Goal: Communication & Community: Answer question/provide support

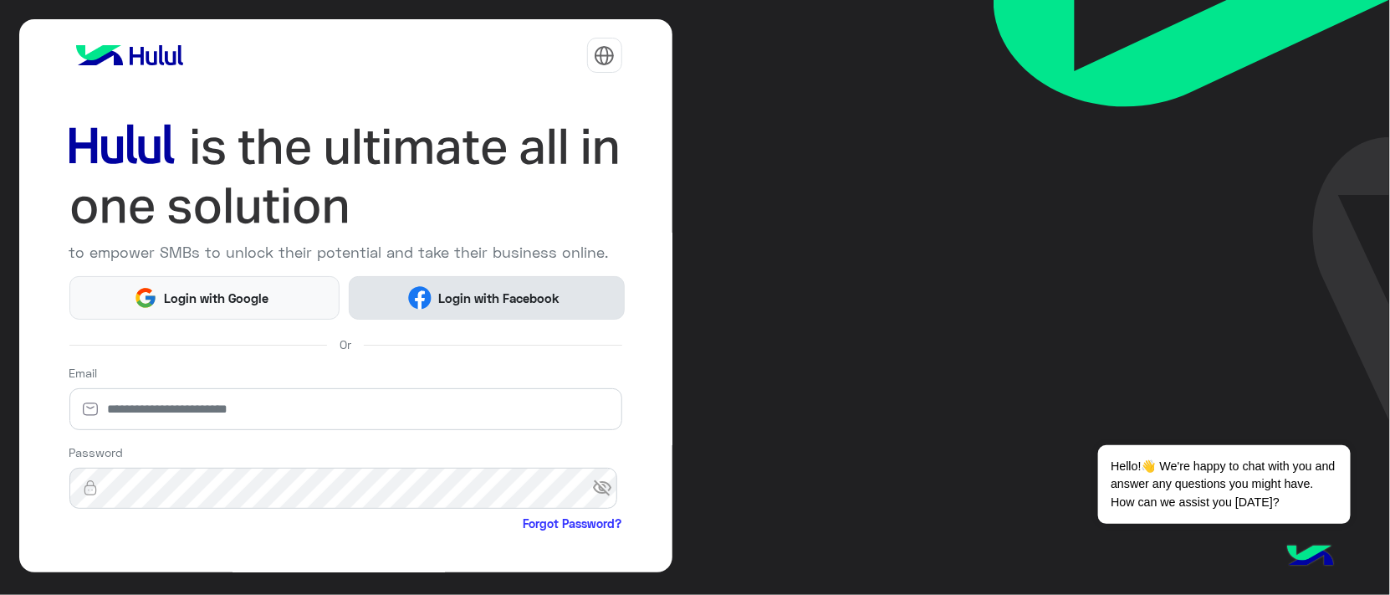
click at [481, 304] on span "Login with Facebook" at bounding box center [499, 298] width 134 height 19
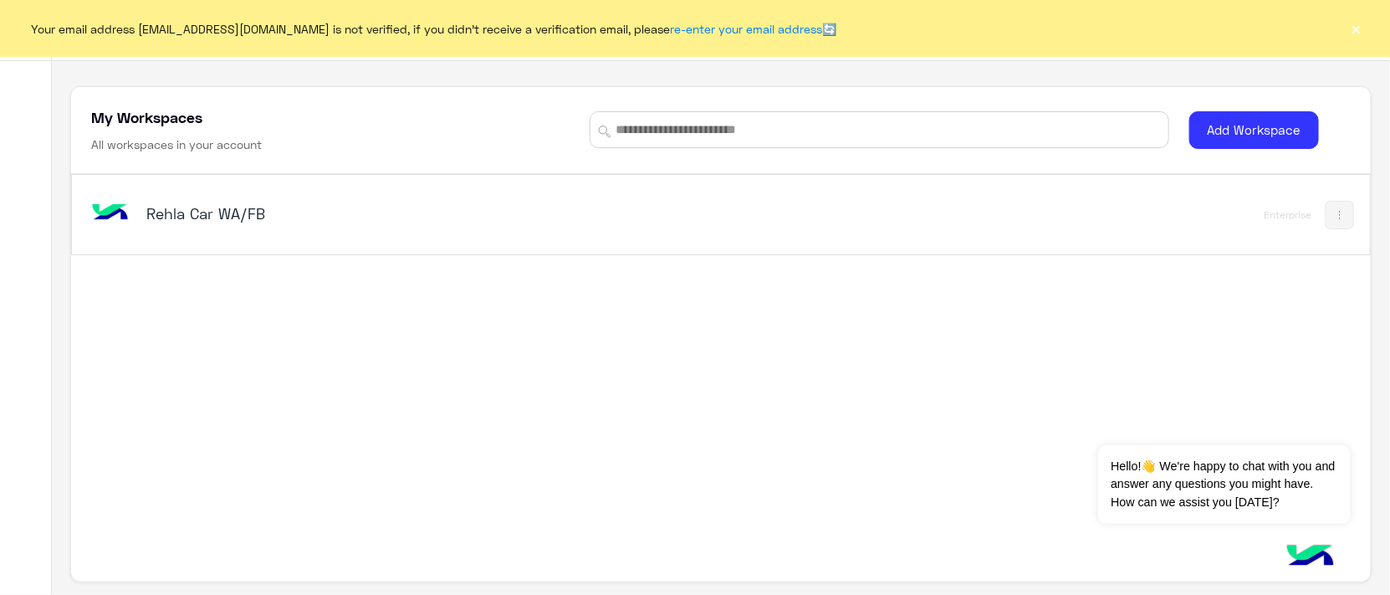
click at [252, 224] on div "Rehla Car WA/FB" at bounding box center [374, 214] width 456 height 23
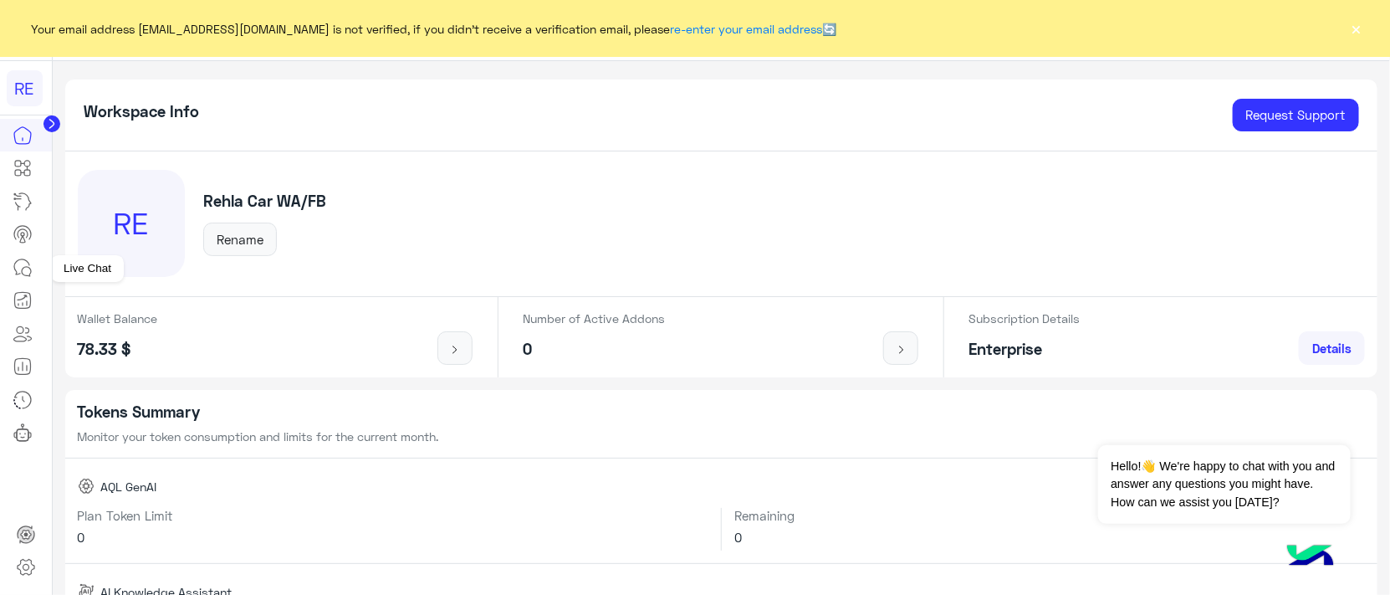
click at [31, 264] on icon at bounding box center [23, 268] width 20 height 20
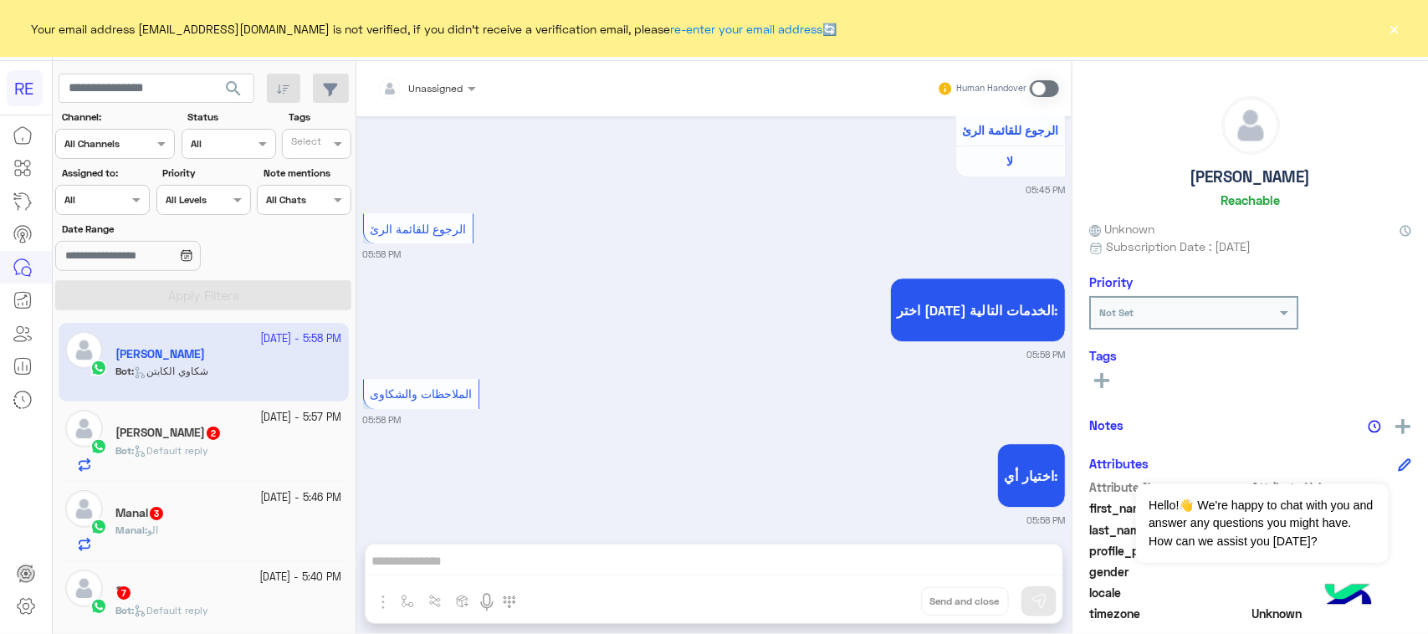
scroll to position [2201, 0]
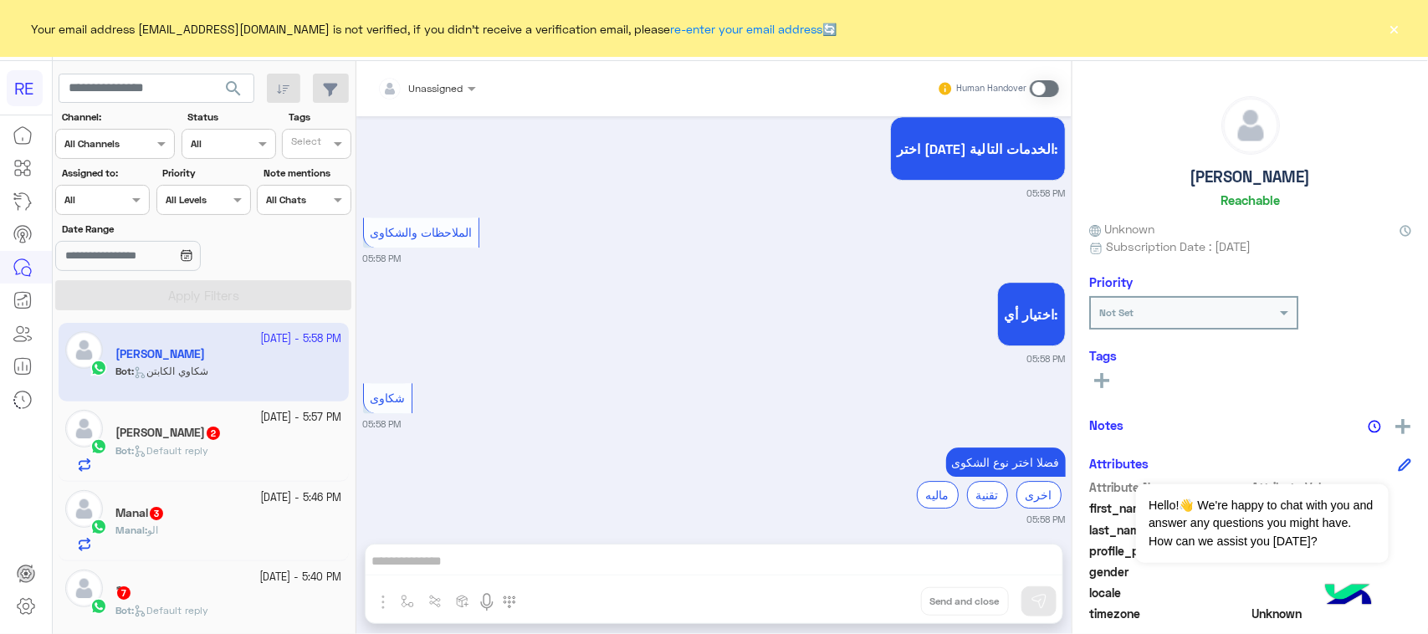
click at [238, 532] on div "Manal : الو" at bounding box center [228, 537] width 227 height 29
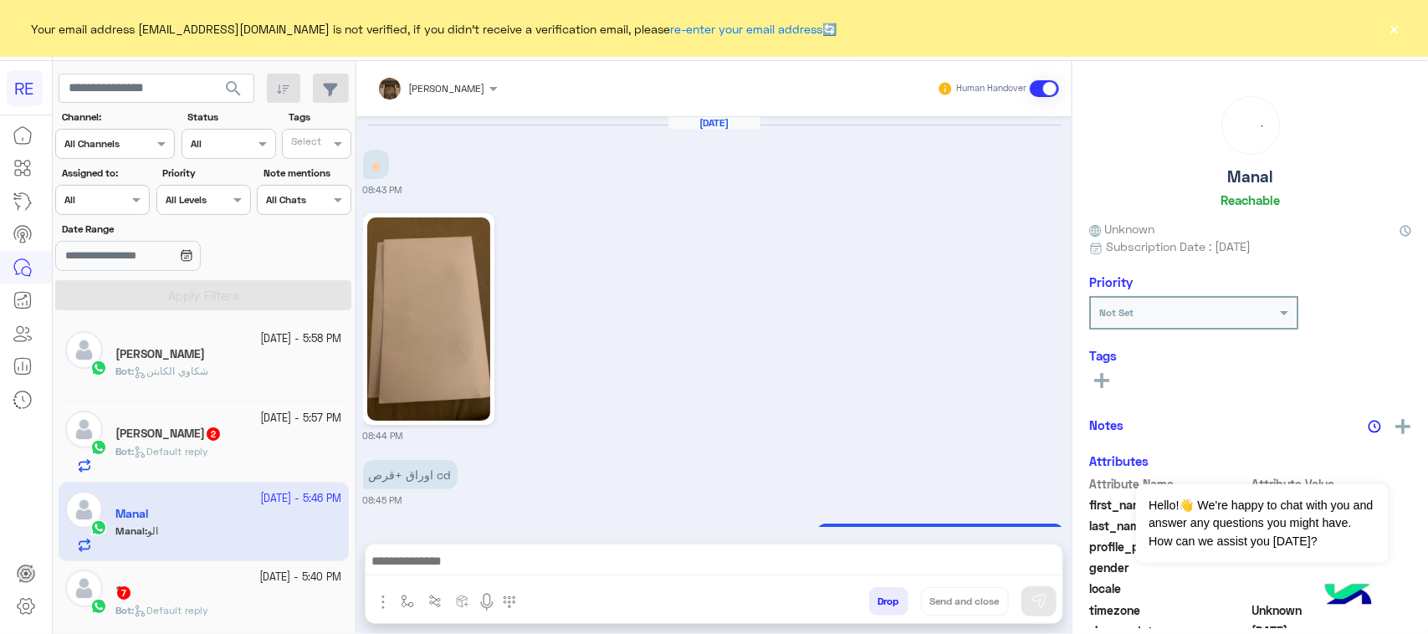
scroll to position [1963, 0]
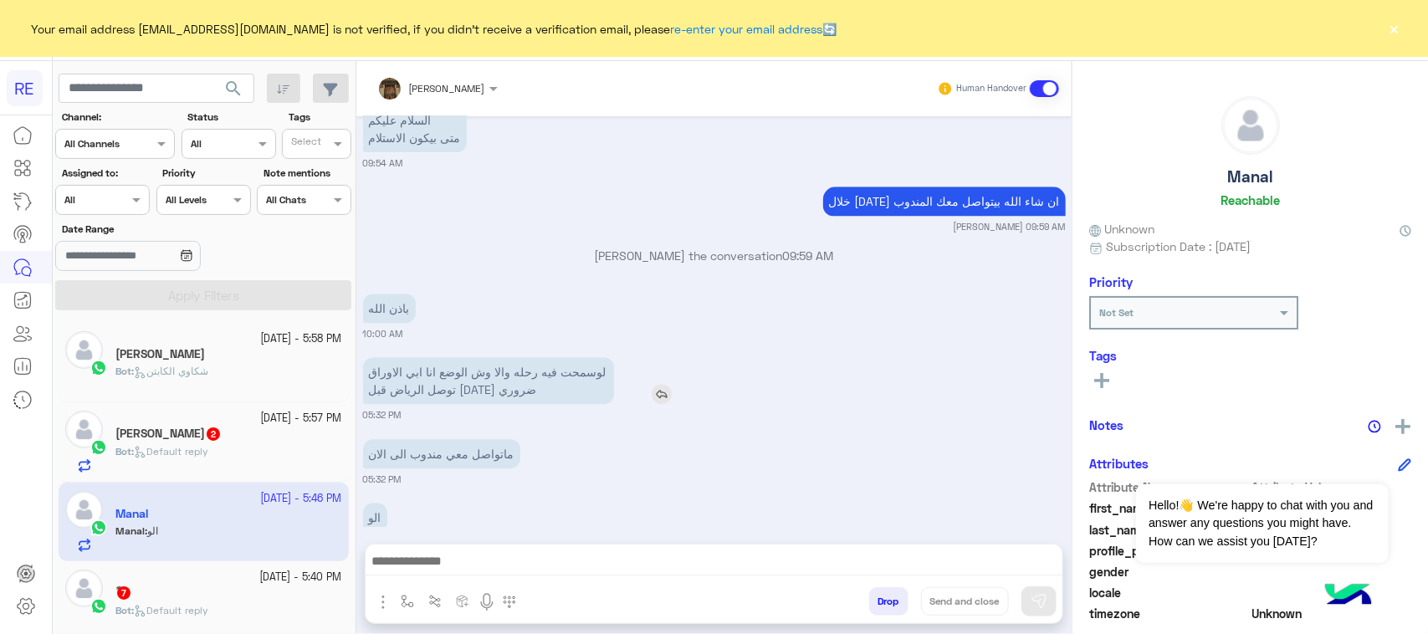
click at [508, 362] on p "لوسمحت فيه رحله والا وش الوضع انا ابي الاوراق توصل الرياض قبل [DATE] ضروري" at bounding box center [488, 380] width 251 height 47
click at [509, 473] on small "05:32 PM" at bounding box center [714, 479] width 703 height 13
click at [574, 448] on img at bounding box center [568, 458] width 20 height 20
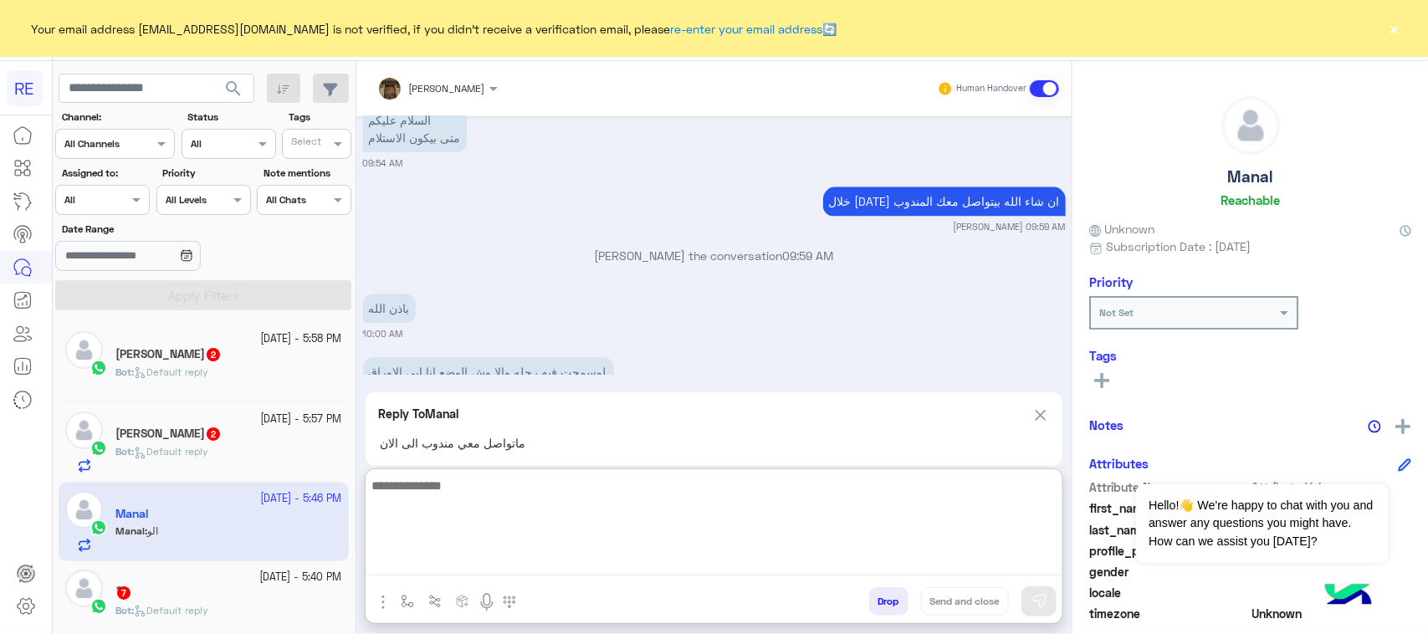
click at [591, 560] on textarea at bounding box center [714, 525] width 697 height 100
type textarea "**********"
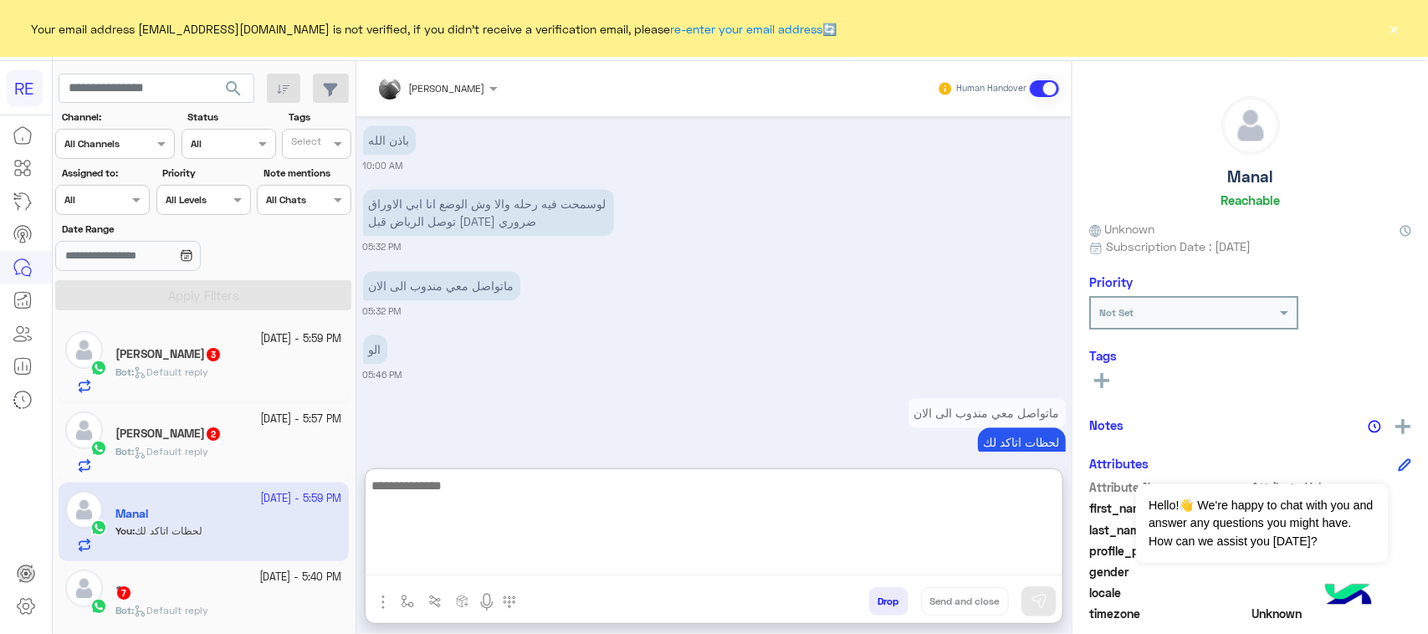
scroll to position [1922, 0]
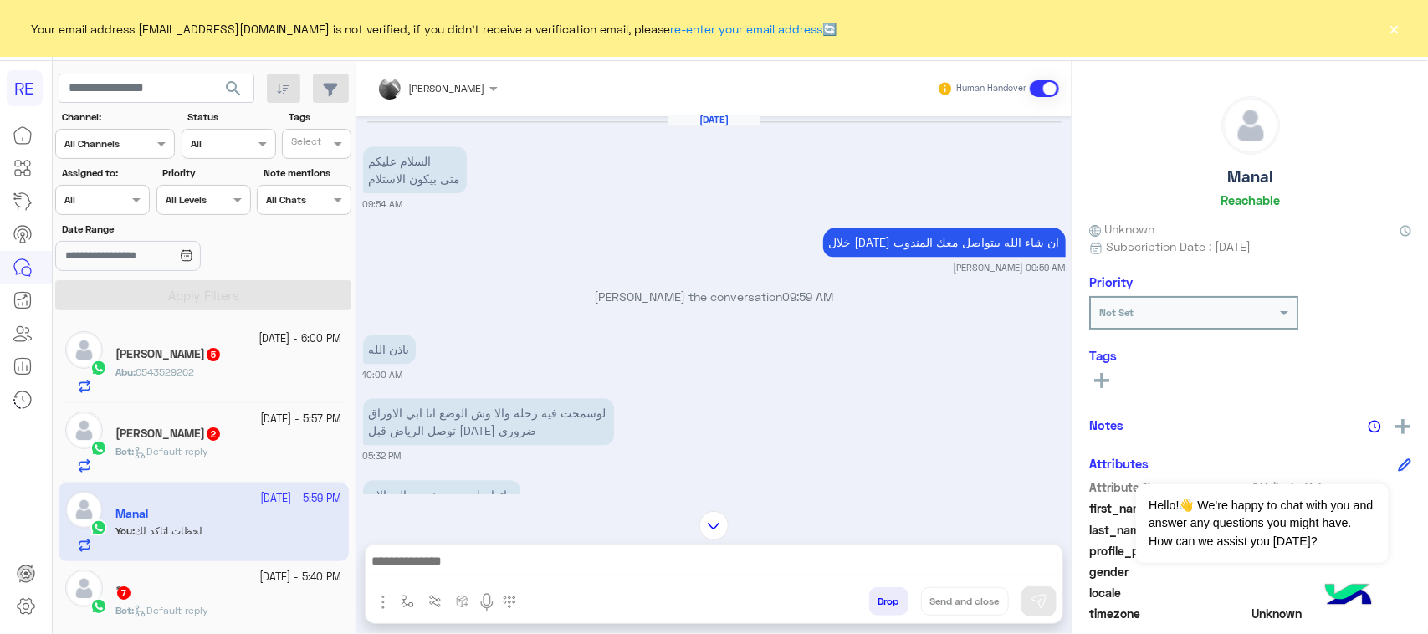
click at [203, 448] on span "Default reply" at bounding box center [171, 451] width 74 height 13
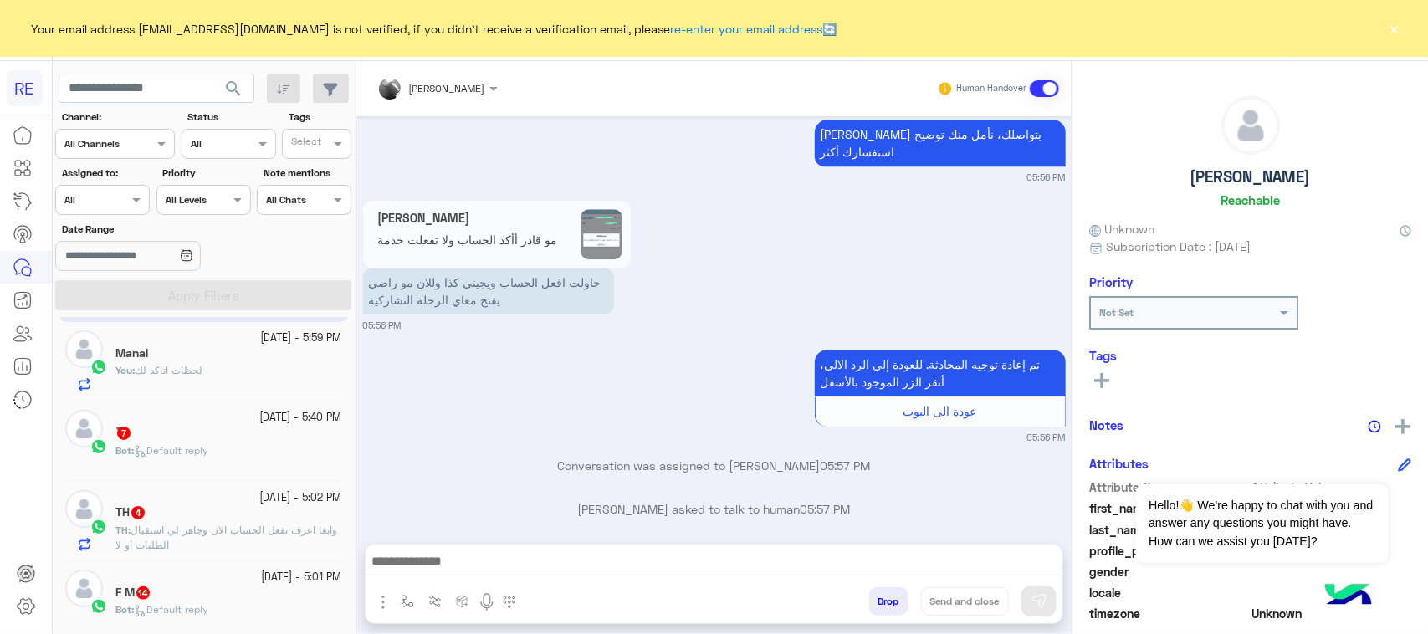
scroll to position [314, 0]
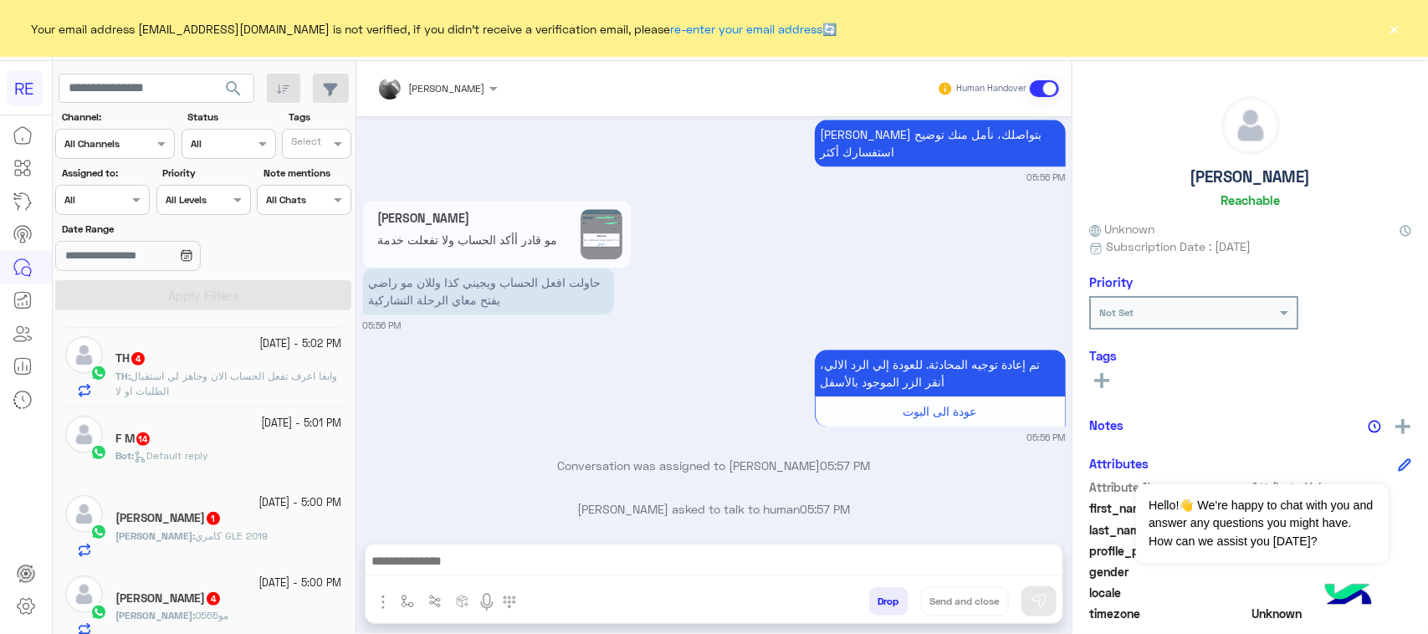
click at [253, 378] on span "وابغا اعرف تفعل الحساب الان وجاهز لي استقبال الطلبات او لا" at bounding box center [226, 384] width 222 height 28
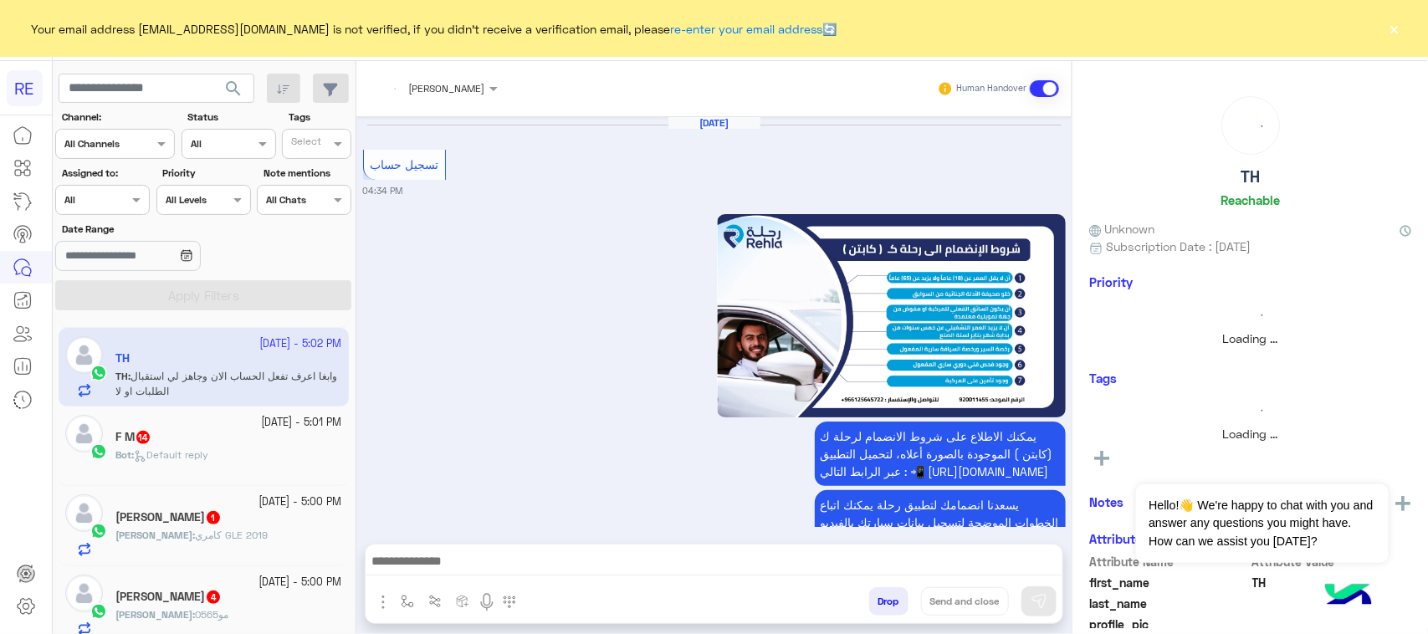
scroll to position [2228, 0]
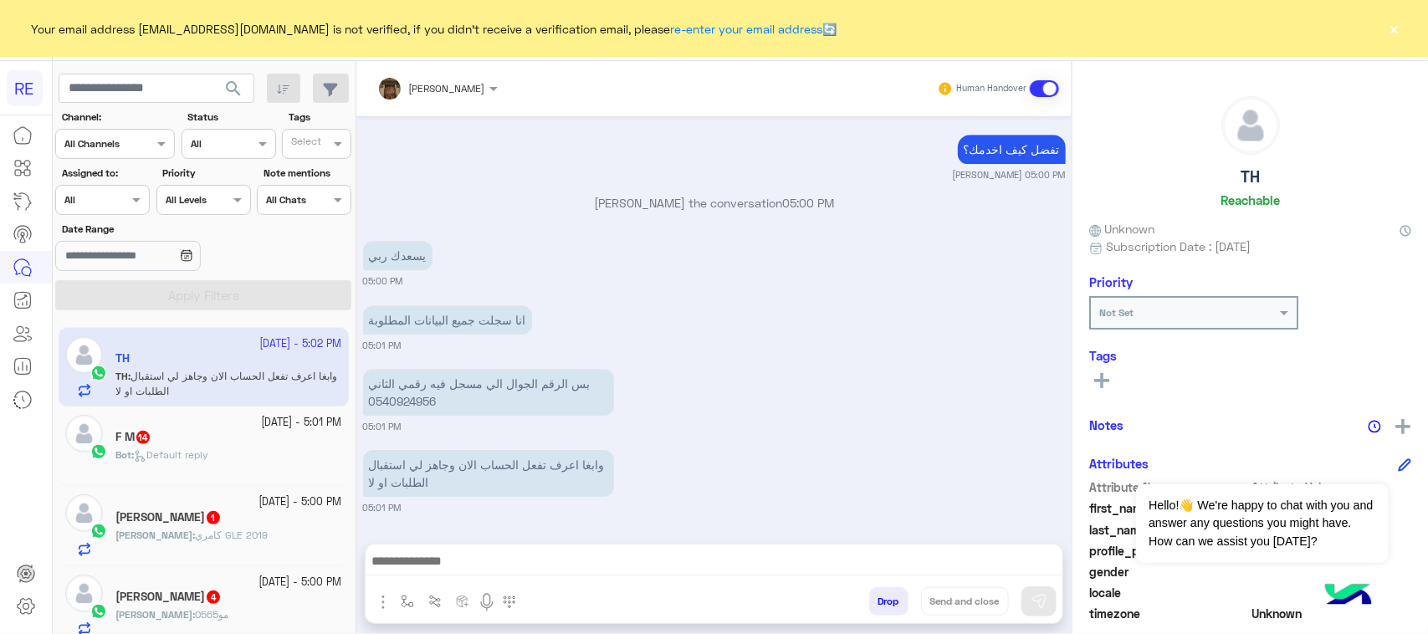
click at [277, 535] on div "[PERSON_NAME] : كامري GLE 2019" at bounding box center [228, 542] width 227 height 29
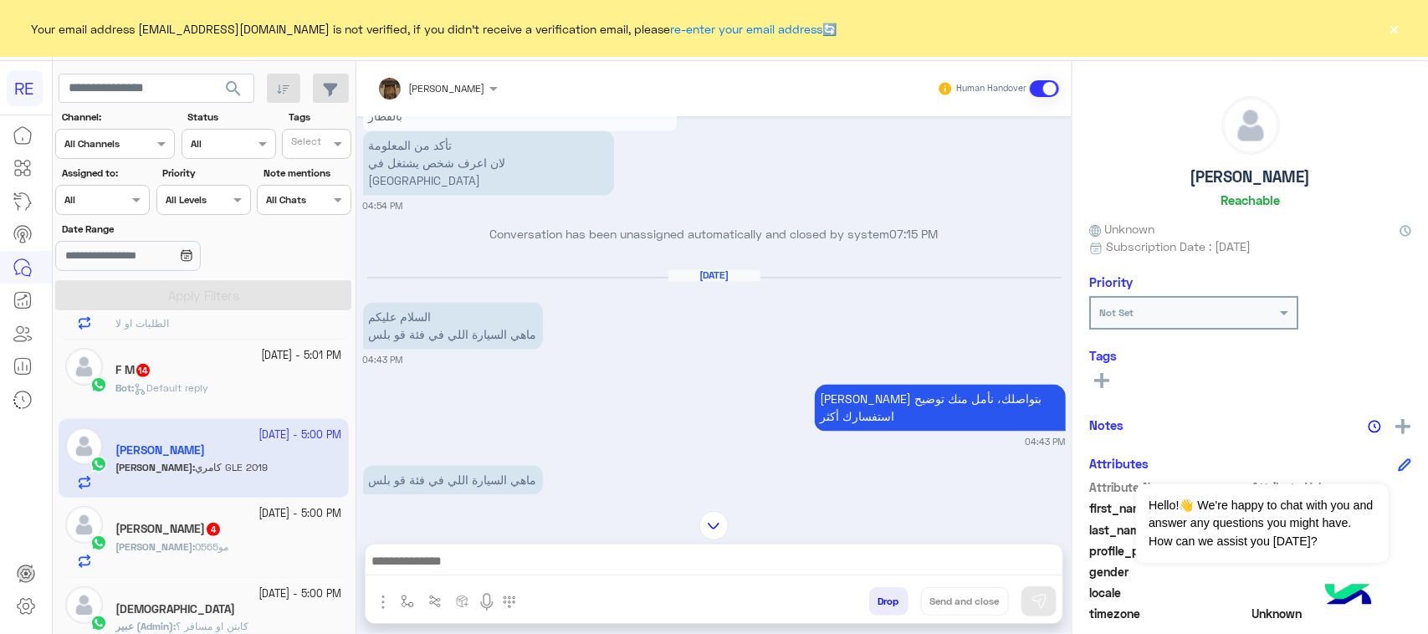
scroll to position [524, 0]
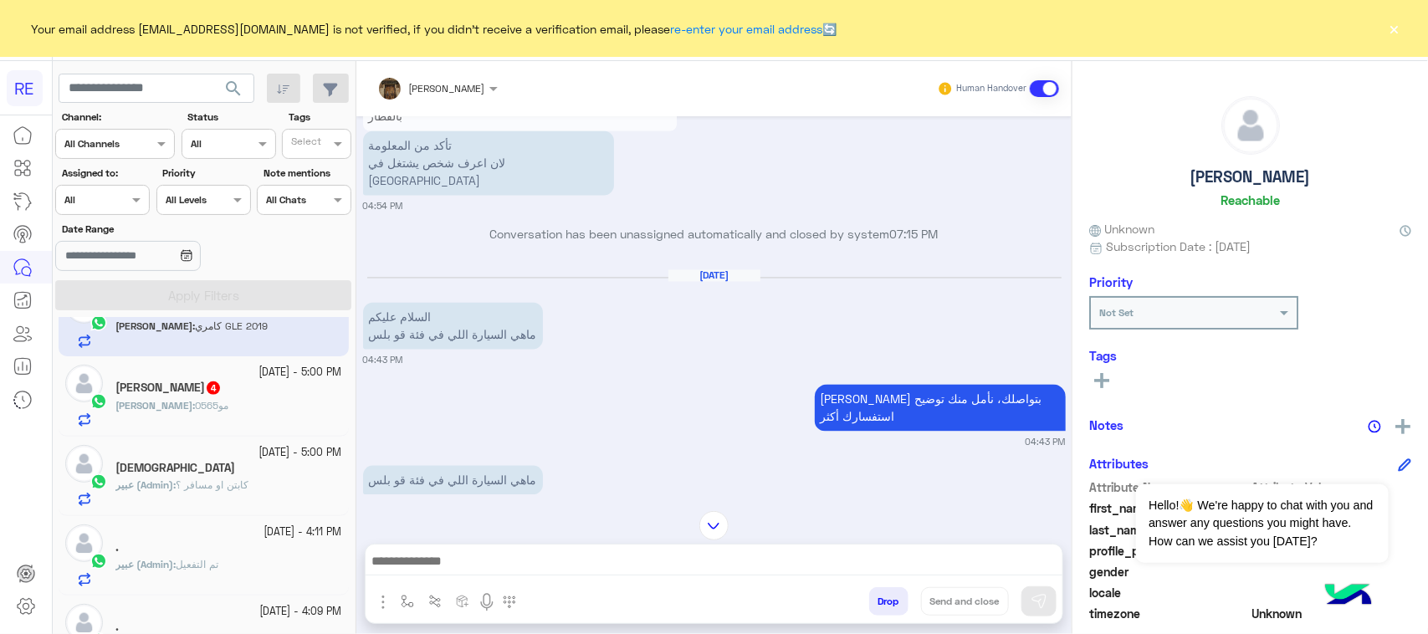
click at [236, 419] on div "[PERSON_NAME] : 056مو5" at bounding box center [228, 412] width 227 height 29
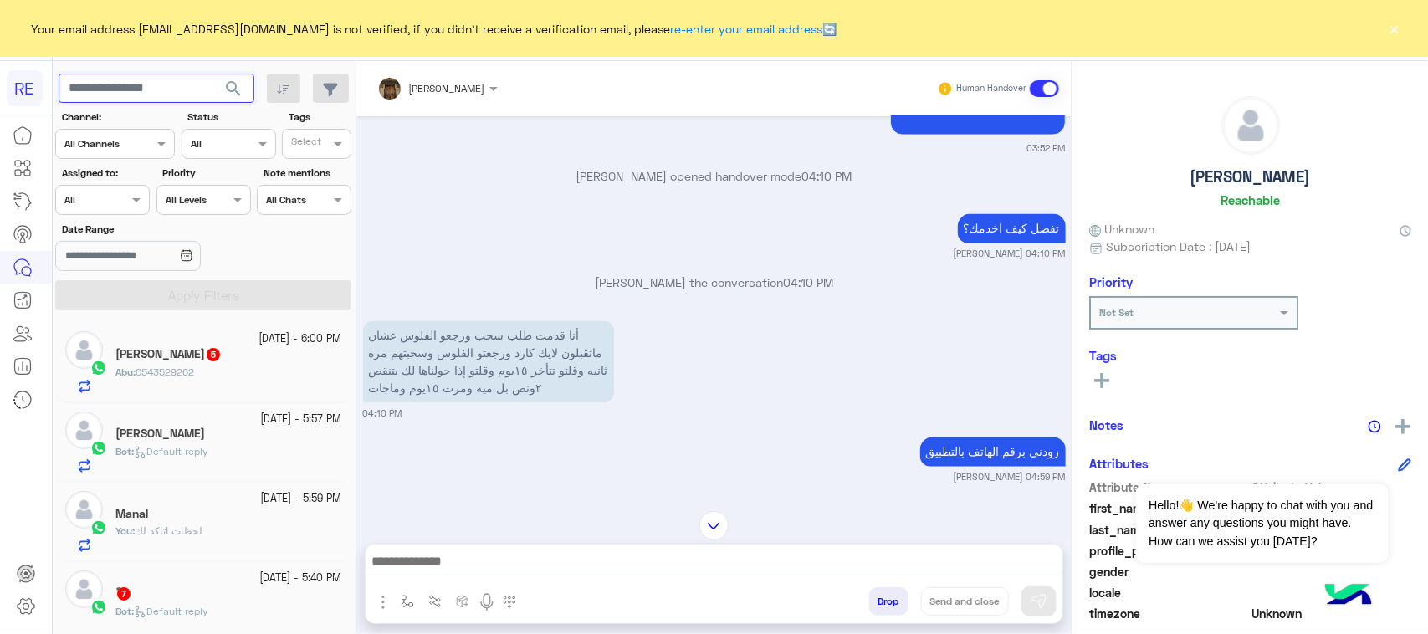
paste input "*********"
type input "*********"
click at [218, 100] on button "search" at bounding box center [233, 92] width 41 height 36
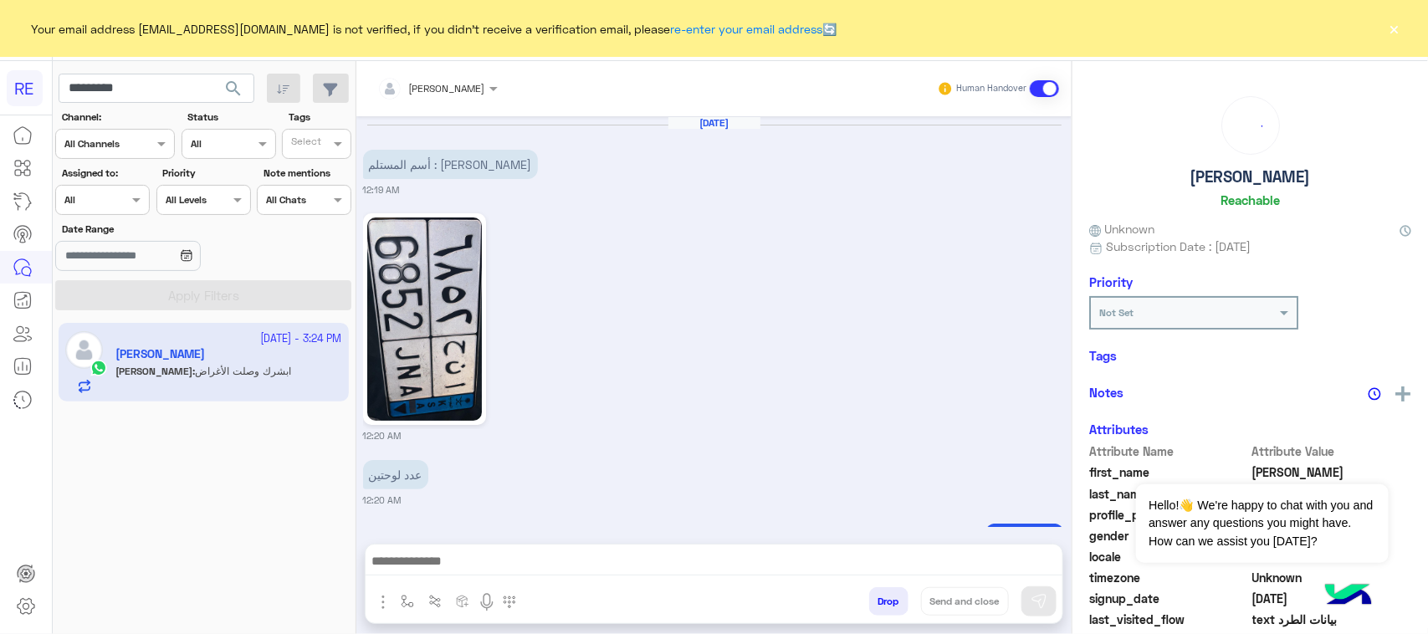
scroll to position [1054, 0]
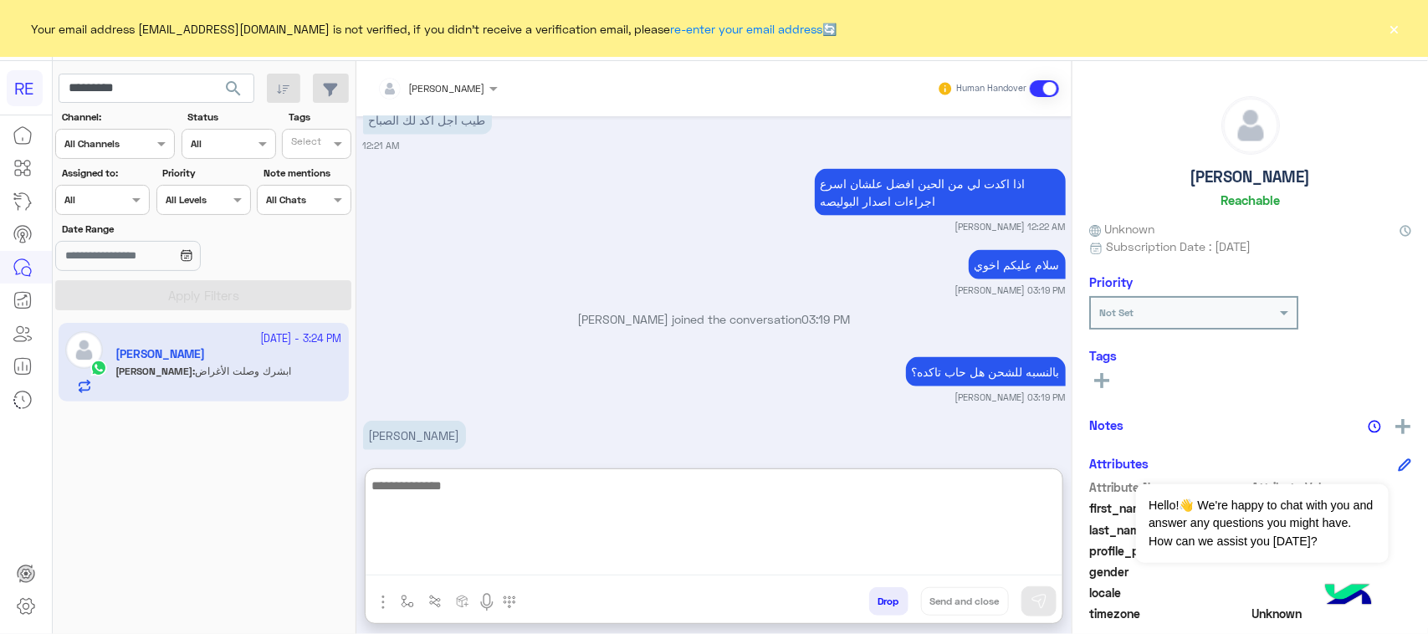
click at [448, 557] on textarea at bounding box center [714, 525] width 697 height 100
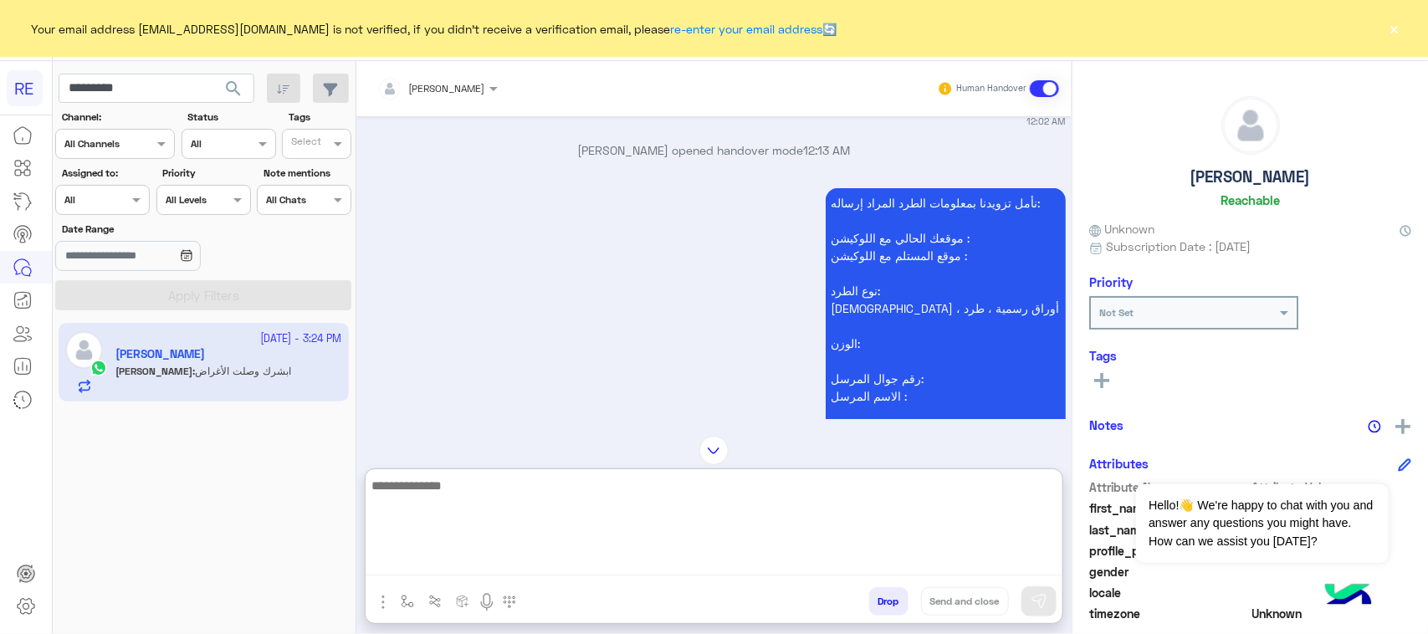
scroll to position [679, 0]
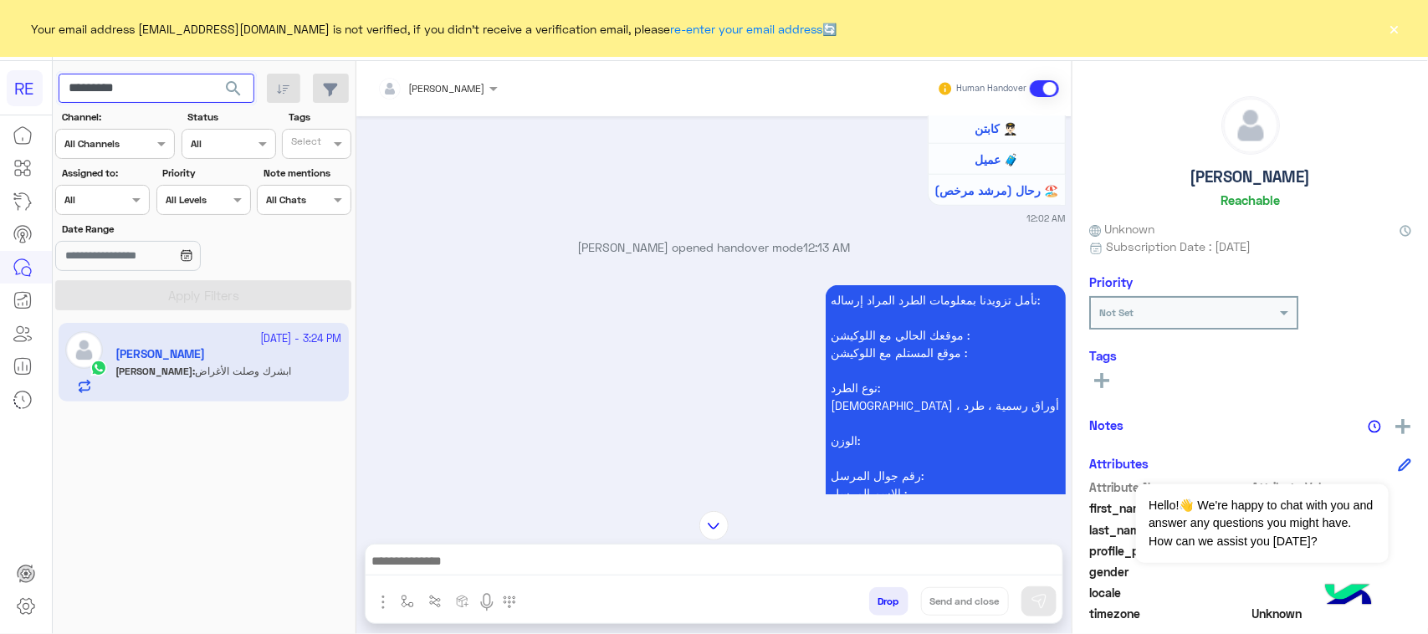
click at [151, 90] on input "*********" at bounding box center [157, 89] width 196 height 30
click at [220, 95] on button "search" at bounding box center [233, 92] width 41 height 36
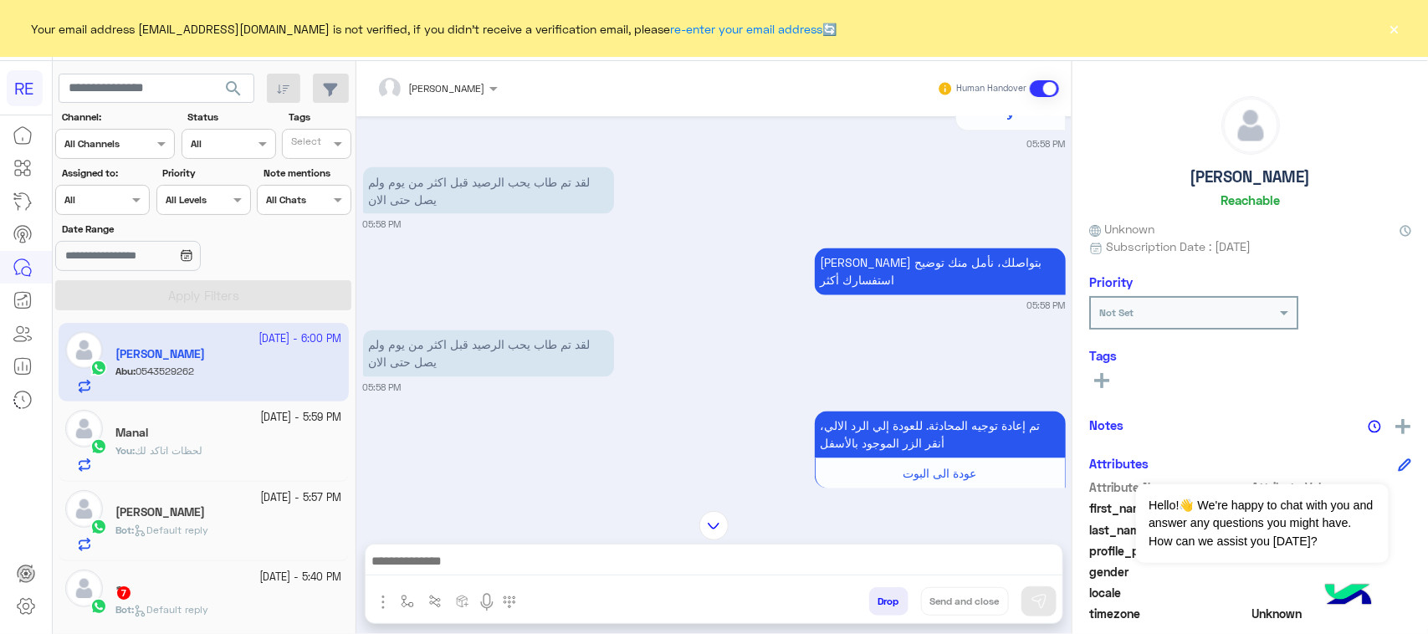
scroll to position [1541, 0]
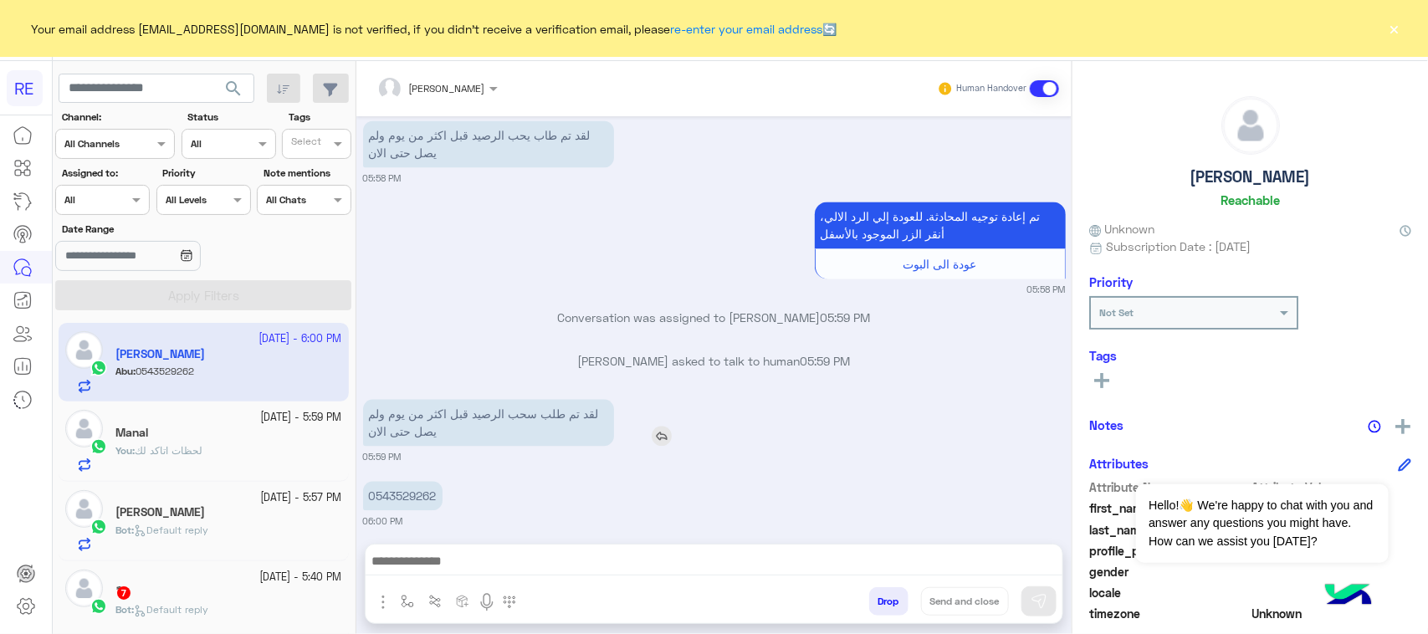
click at [550, 432] on p "لقد تم طلب سحب الرصيد قبل اكثر من يوم ولم يصل حتى الان" at bounding box center [488, 423] width 251 height 47
click at [538, 414] on p "لقد تم طلب سحب الرصيد قبل اكثر من يوم ولم يصل حتى الان" at bounding box center [488, 423] width 251 height 47
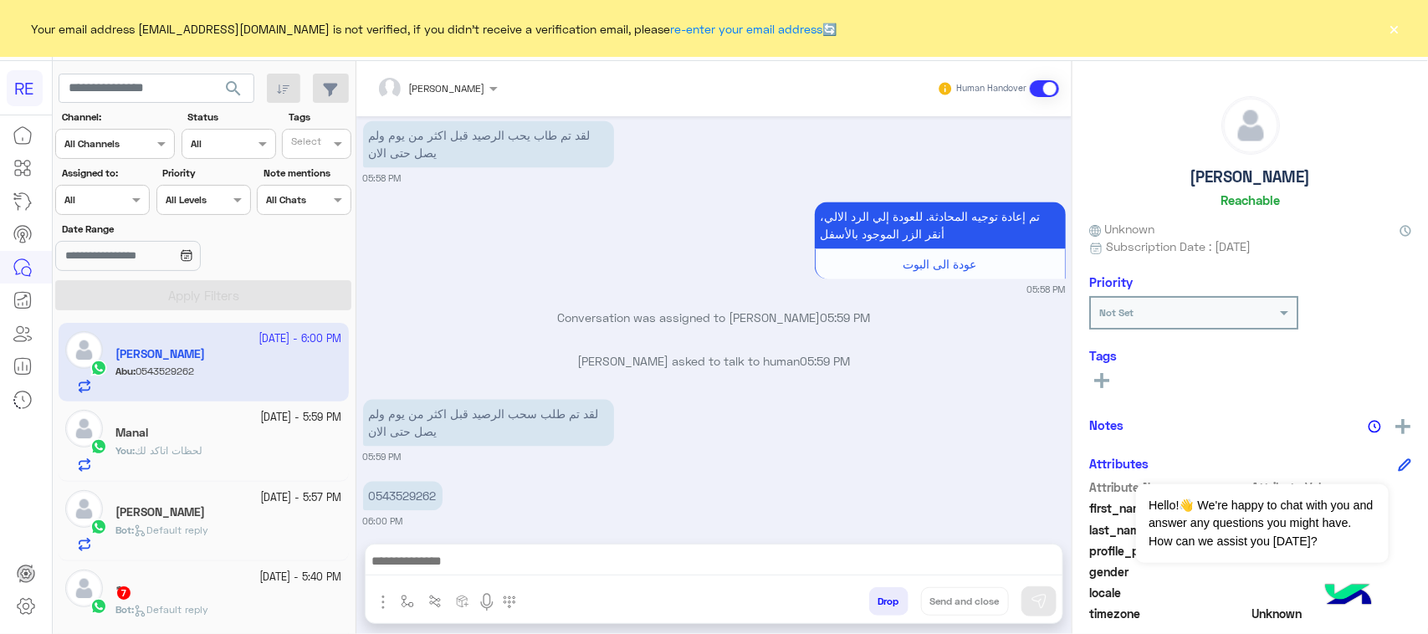
click at [517, 353] on p "[PERSON_NAME] asked to talk to human 05:59 PM" at bounding box center [714, 362] width 703 height 18
click at [381, 482] on p "0543529262" at bounding box center [402, 496] width 79 height 29
drag, startPoint x: 374, startPoint y: 479, endPoint x: 441, endPoint y: 484, distance: 67.1
click at [453, 482] on div "0543529262" at bounding box center [450, 496] width 175 height 29
copy p "543529262"
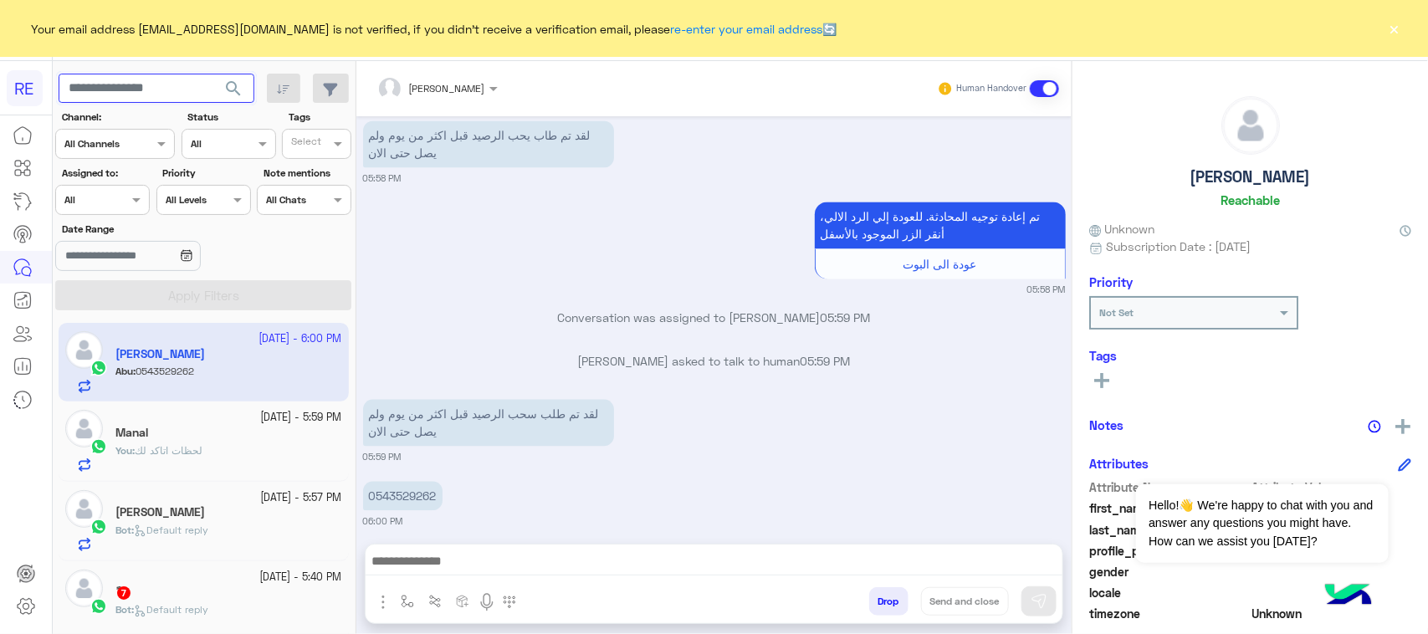
click at [153, 82] on input "text" at bounding box center [157, 89] width 196 height 30
paste input "*********"
type input "*********"
click at [228, 86] on span "search" at bounding box center [233, 89] width 20 height 20
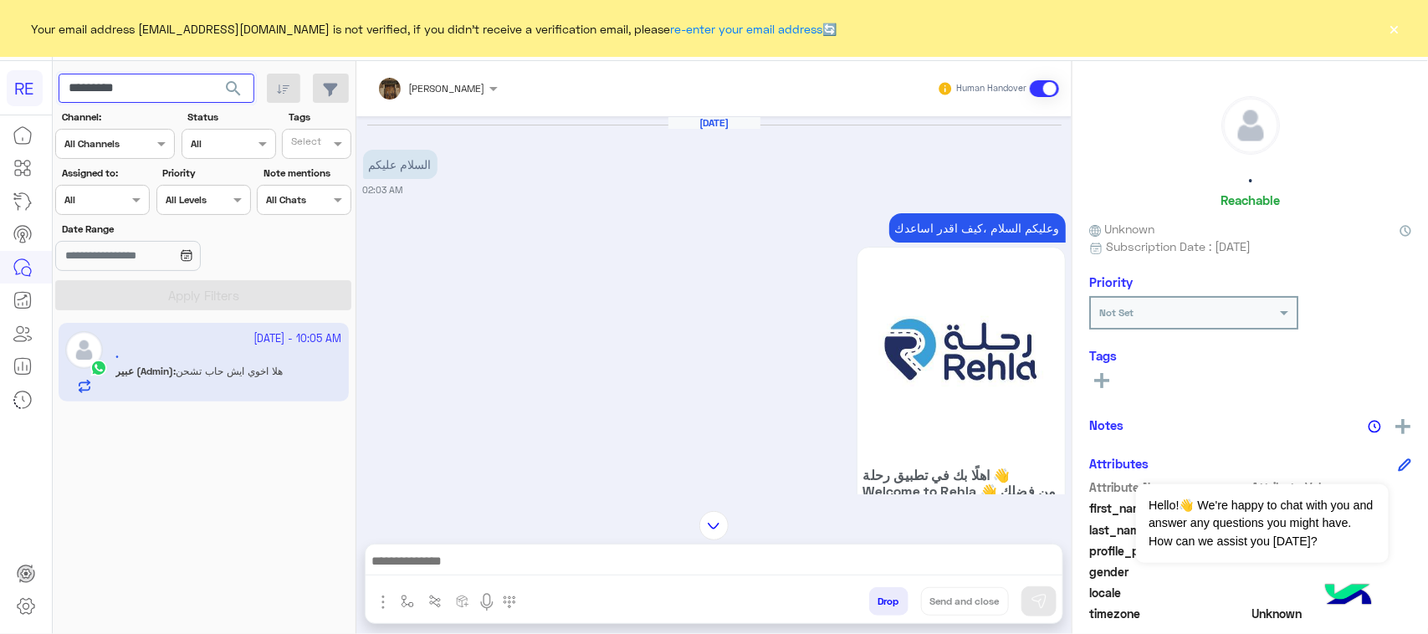
click at [182, 80] on input "*********" at bounding box center [157, 89] width 196 height 30
click at [223, 85] on span "search" at bounding box center [233, 89] width 20 height 20
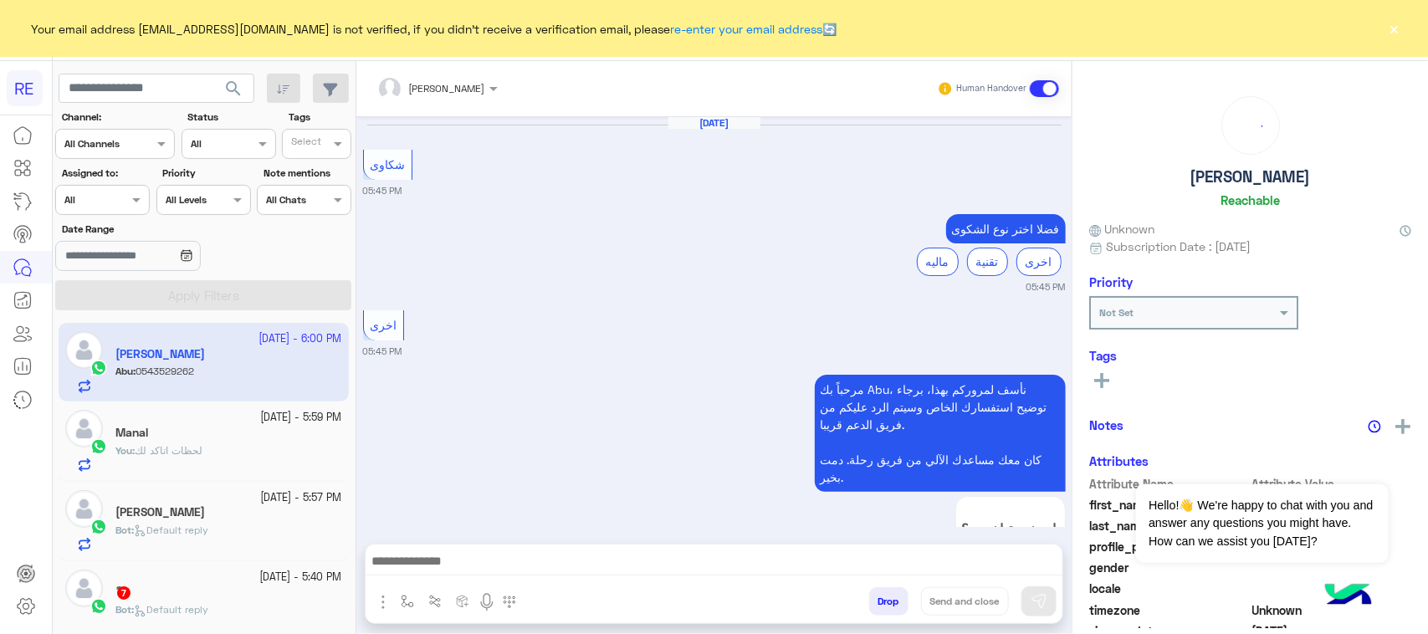
scroll to position [1541, 0]
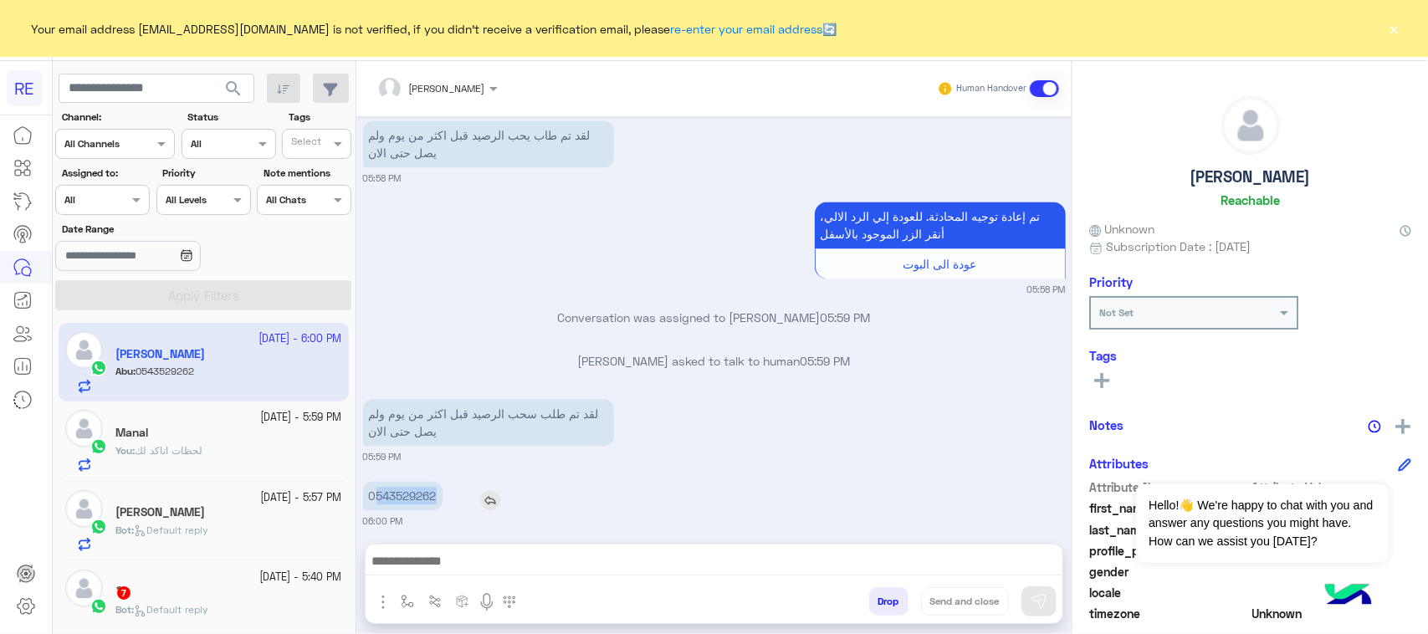
drag, startPoint x: 377, startPoint y: 478, endPoint x: 443, endPoint y: 483, distance: 66.3
click at [443, 483] on p "0543529262" at bounding box center [402, 496] width 79 height 29
copy p "543529262"
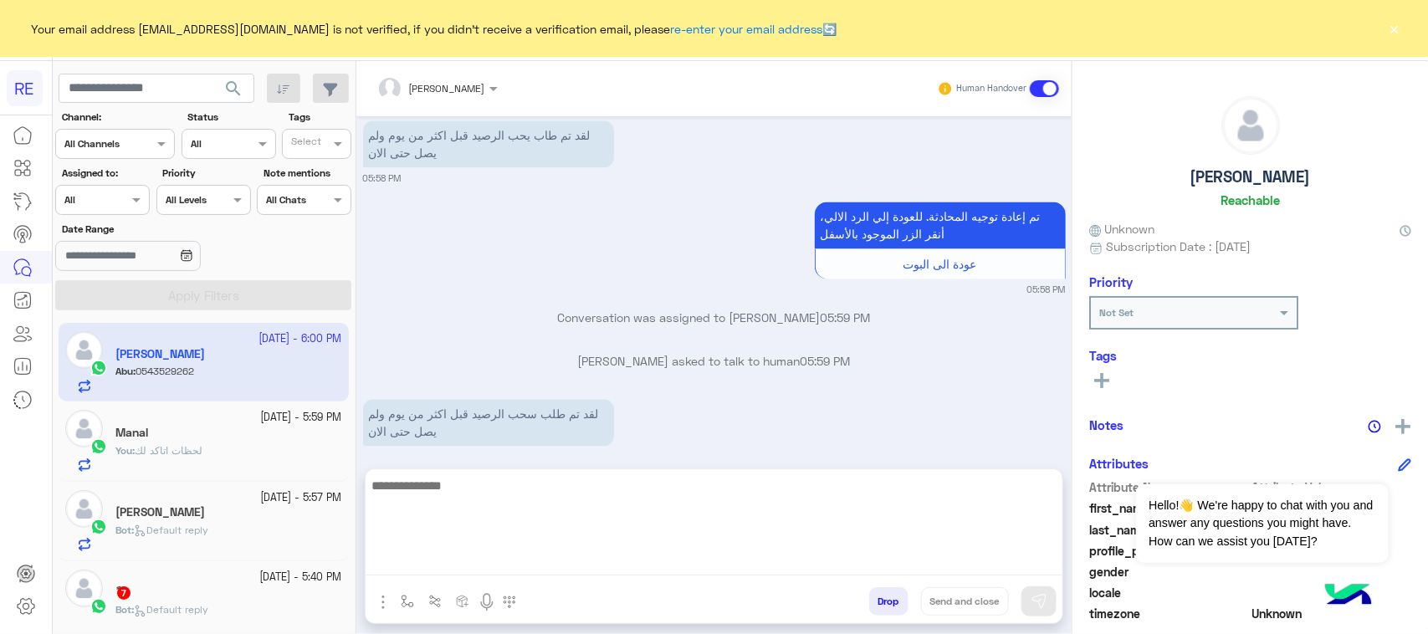
click at [533, 566] on textarea at bounding box center [714, 525] width 697 height 100
type textarea "**********"
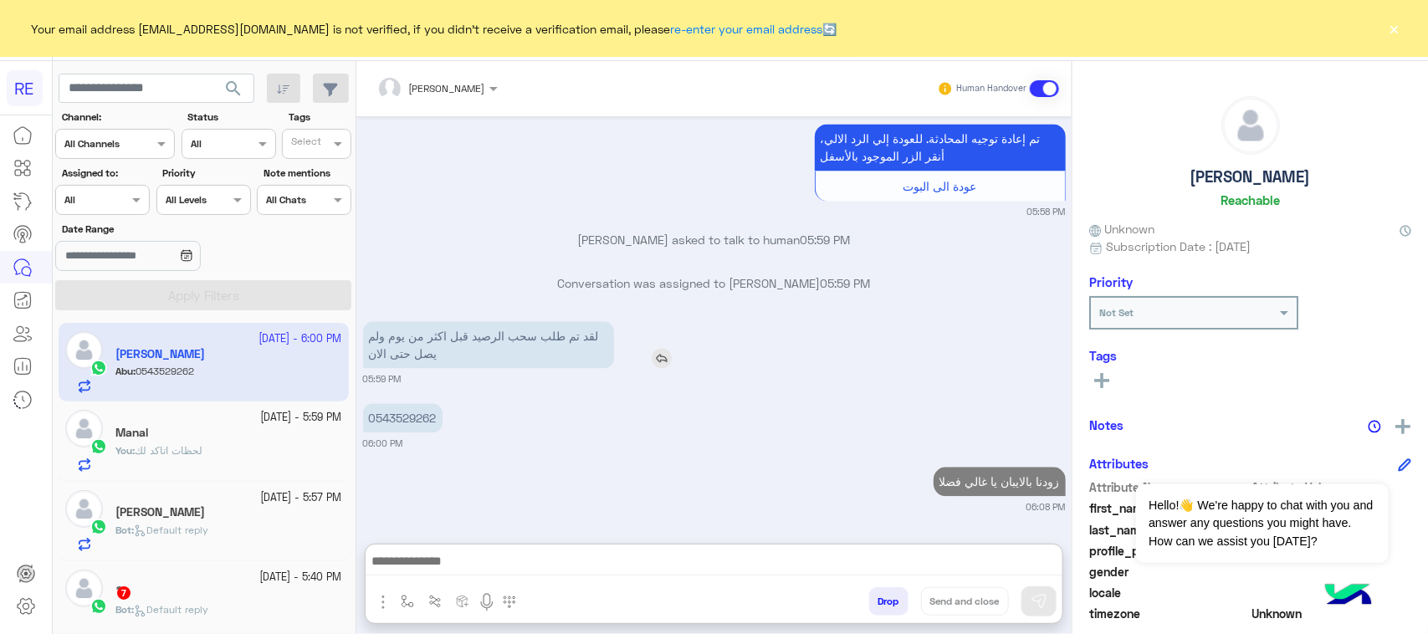
click at [492, 264] on div "[DATE] شكاوى 05:45 PM فضلا اختر نوع الشكوى ماليه تقنية اخرى 05:45 PM اخرى 05:45…" at bounding box center [713, 321] width 715 height 411
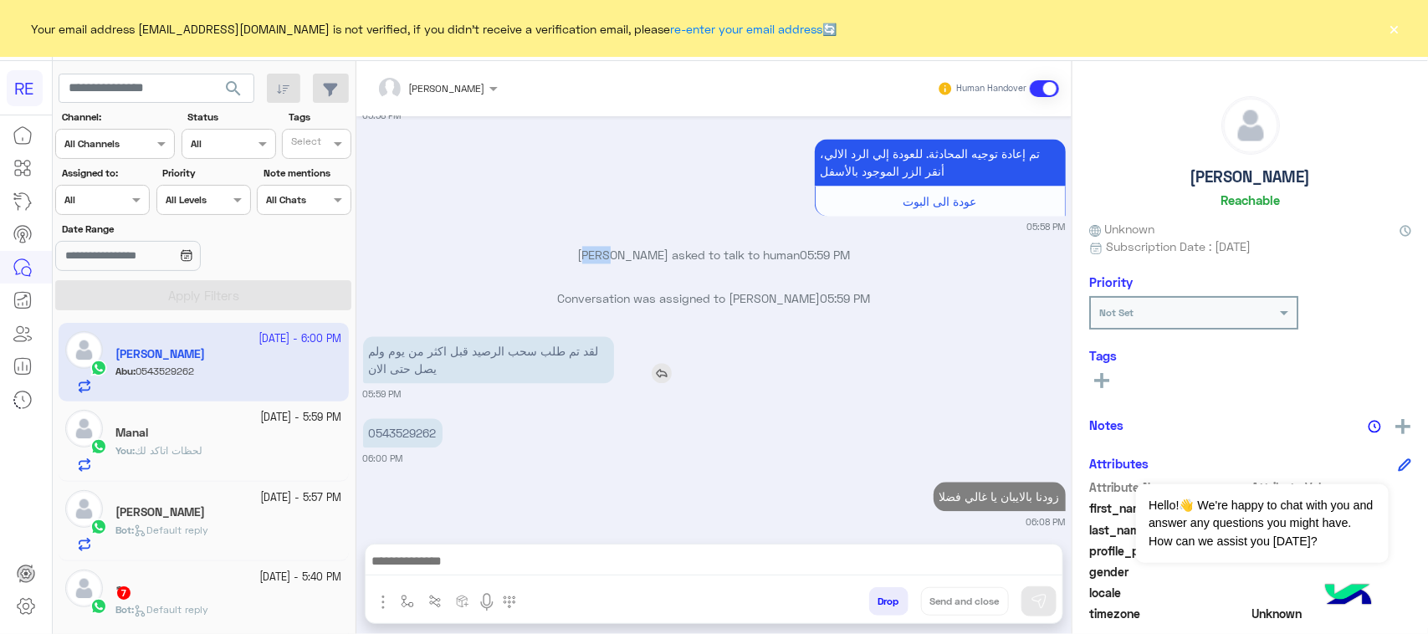
click at [492, 264] on div "[DATE] شكاوى 05:45 PM فضلا اختر نوع الشكوى ماليه تقنية اخرى 05:45 PM اخرى 05:45…" at bounding box center [713, 321] width 715 height 411
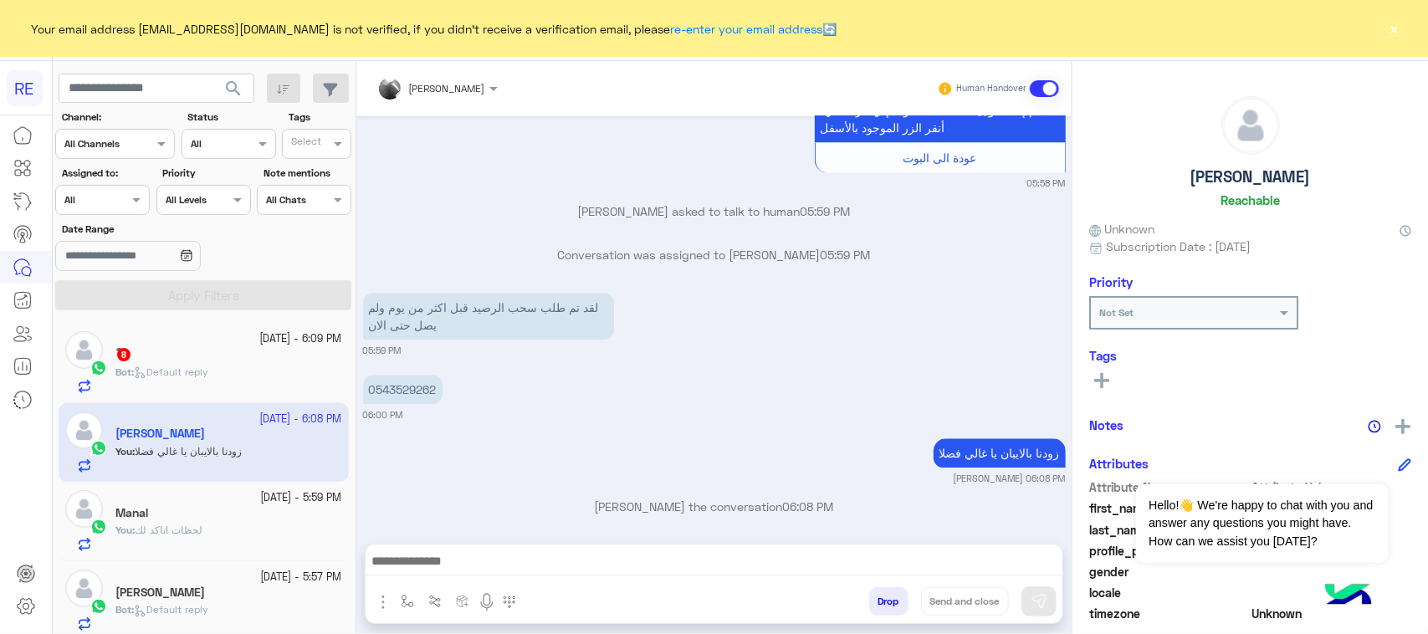
click at [256, 368] on div "Bot : Default reply" at bounding box center [228, 379] width 227 height 29
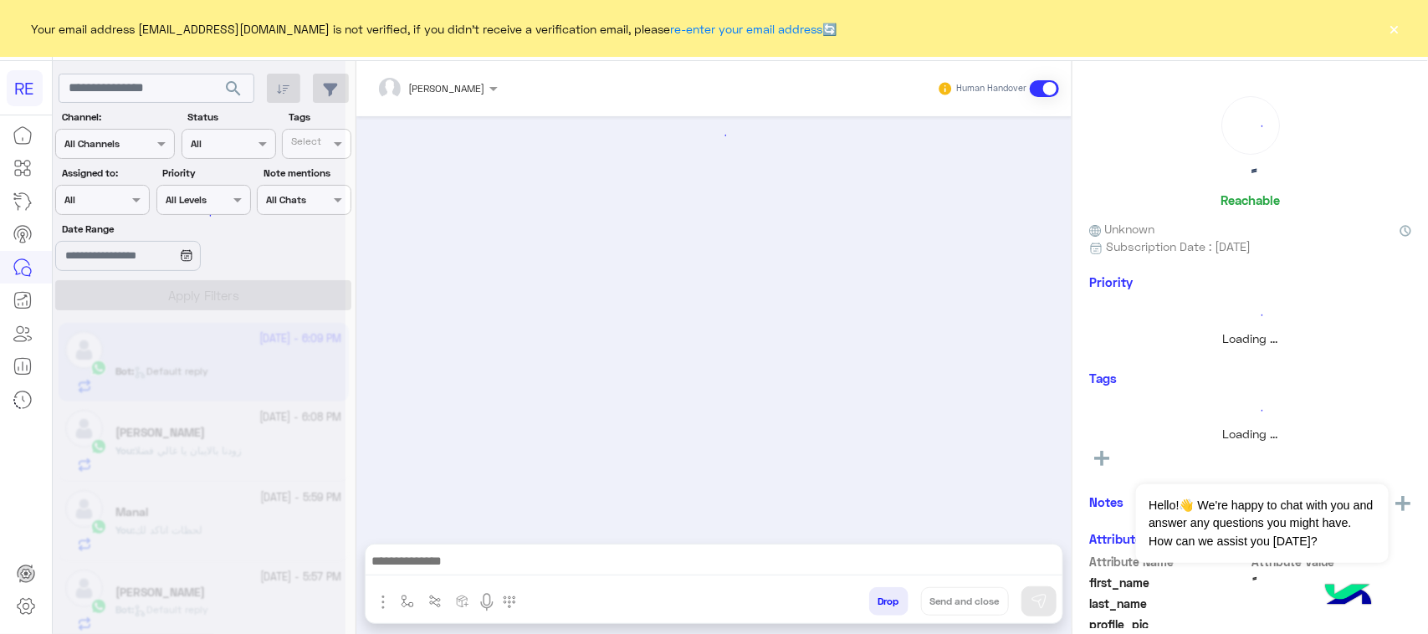
scroll to position [2313, 0]
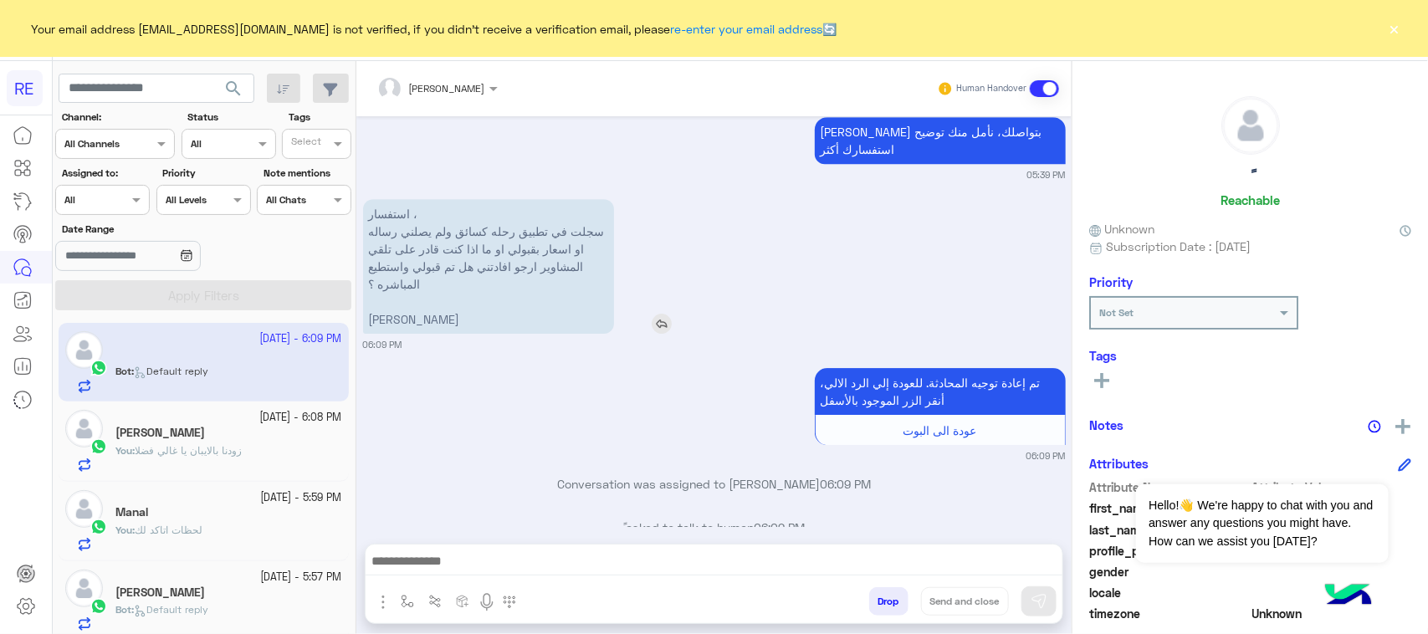
click at [587, 199] on p "استفسار ، سجلت في تطبيق رحله كسائق ولم يصلني رساله او اسعار بقبولي او ما اذا كن…" at bounding box center [488, 266] width 251 height 135
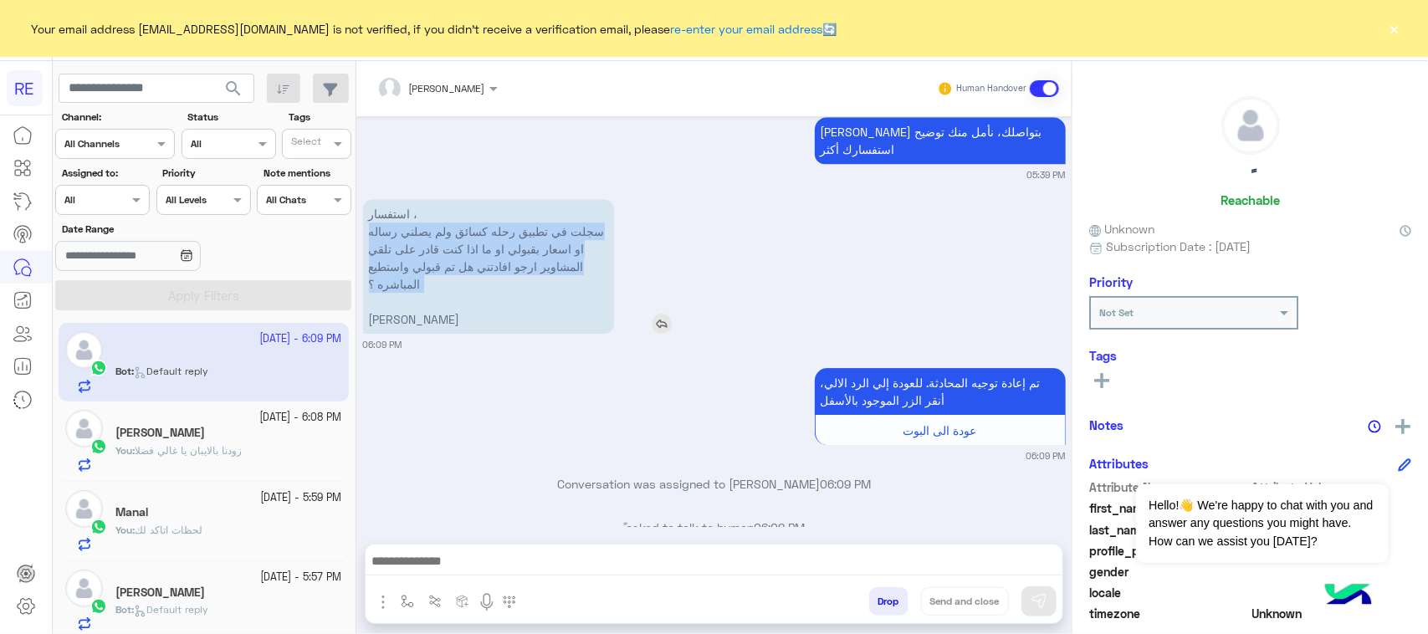
click at [587, 199] on p "استفسار ، سجلت في تطبيق رحله كسائق ولم يصلني رساله او اسعار بقبولي او ما اذا كن…" at bounding box center [488, 266] width 251 height 135
click at [577, 243] on p "استفسار ، سجلت في تطبيق رحله كسائق ولم يصلني رساله او اسعار بقبولي او ما اذا كن…" at bounding box center [488, 266] width 251 height 135
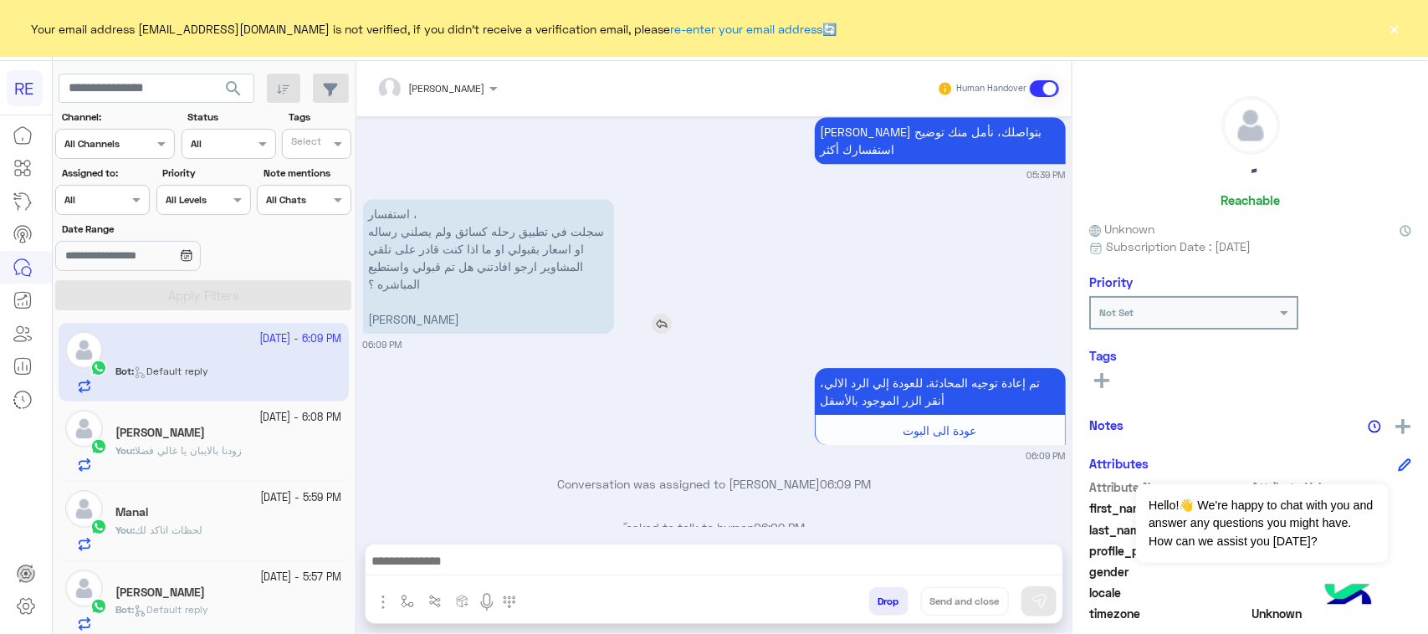
click at [486, 294] on p "استفسار ، سجلت في تطبيق رحله كسائق ولم يصلني رساله او اسعار بقبولي او ما اذا كن…" at bounding box center [488, 266] width 251 height 135
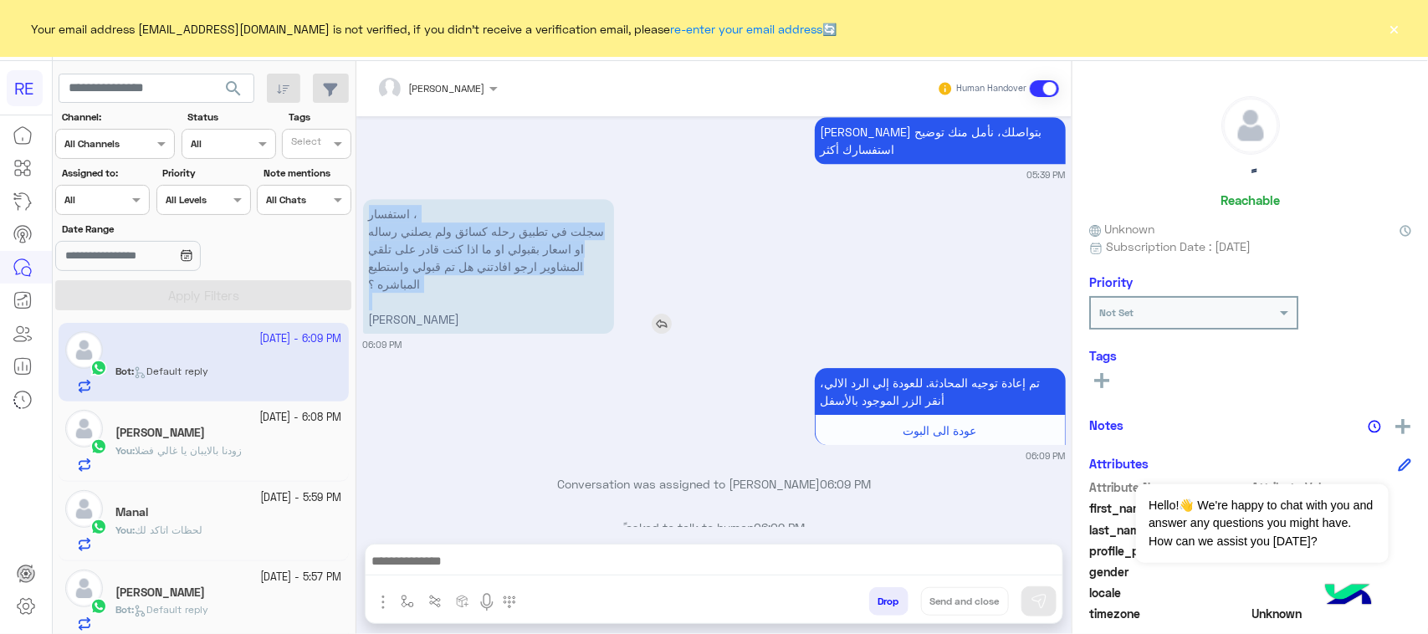
click at [486, 294] on p "استفسار ، سجلت في تطبيق رحله كسائق ولم يصلني رساله او اسعار بقبولي او ما اذا كن…" at bounding box center [488, 266] width 251 height 135
click at [408, 594] on img "button" at bounding box center [407, 601] width 13 height 13
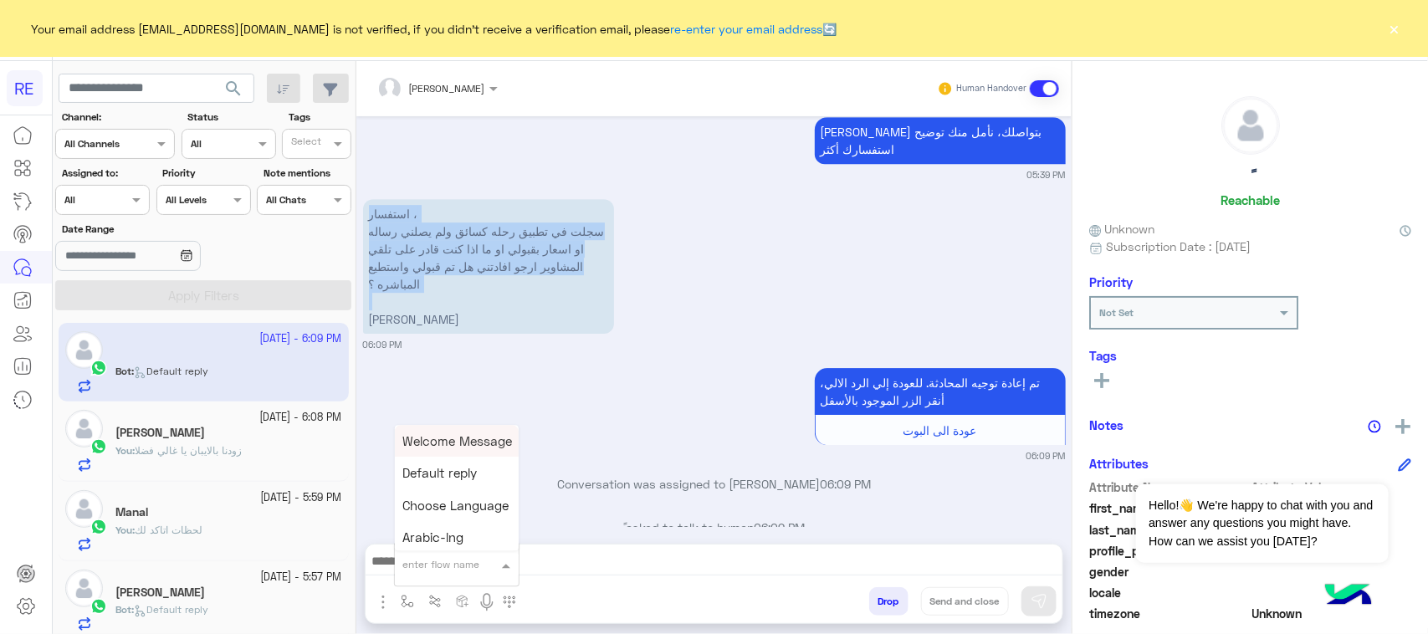
click at [410, 573] on div "enter flow name" at bounding box center [457, 565] width 124 height 30
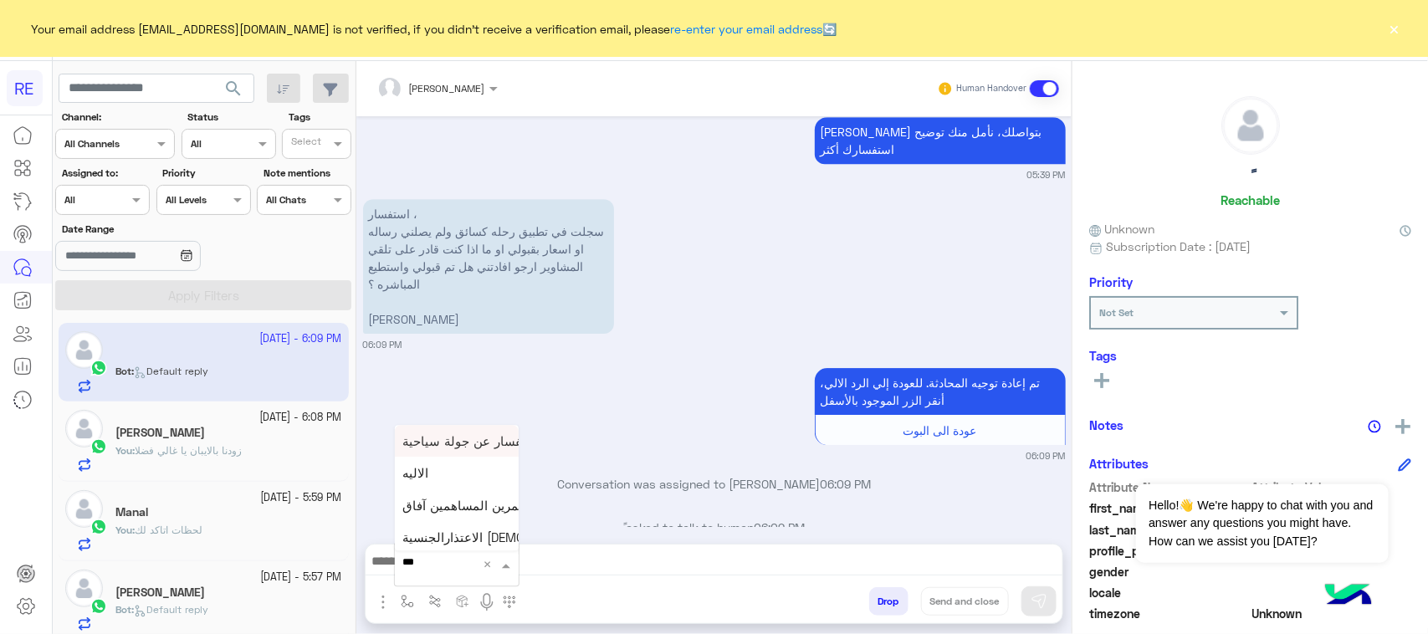
type input "****"
click at [442, 502] on div "الاليه" at bounding box center [457, 502] width 124 height 33
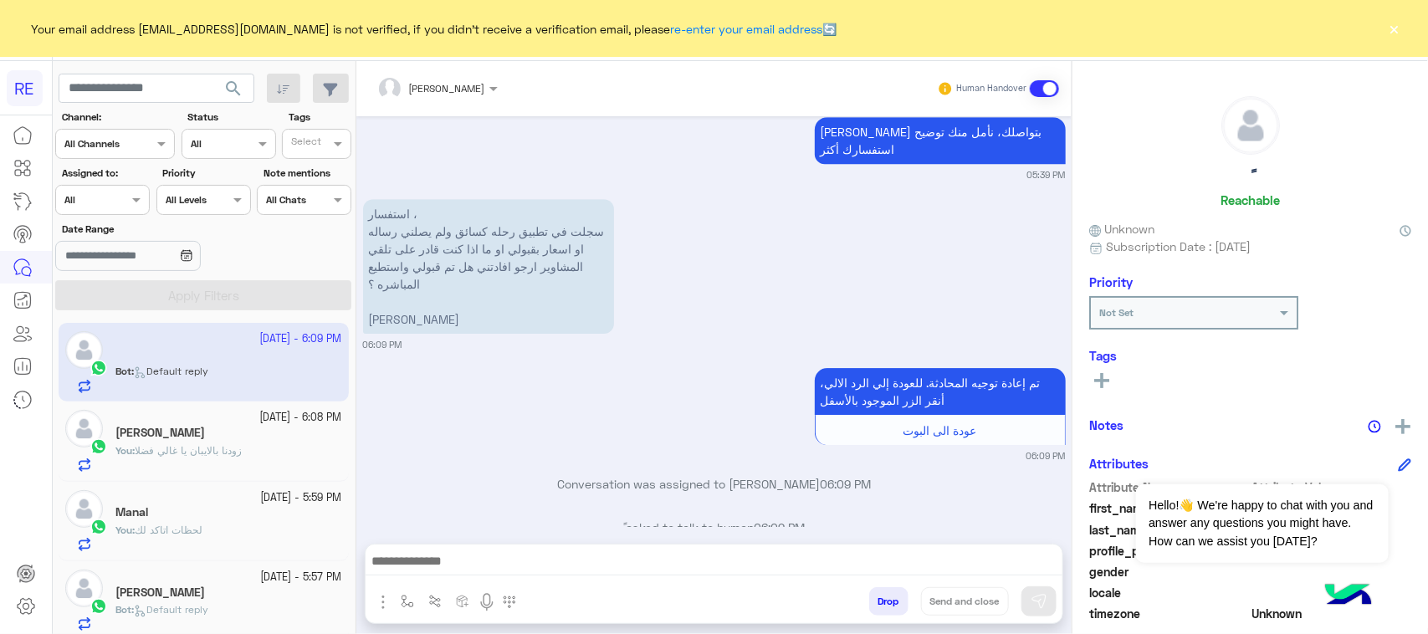
type textarea "**********"
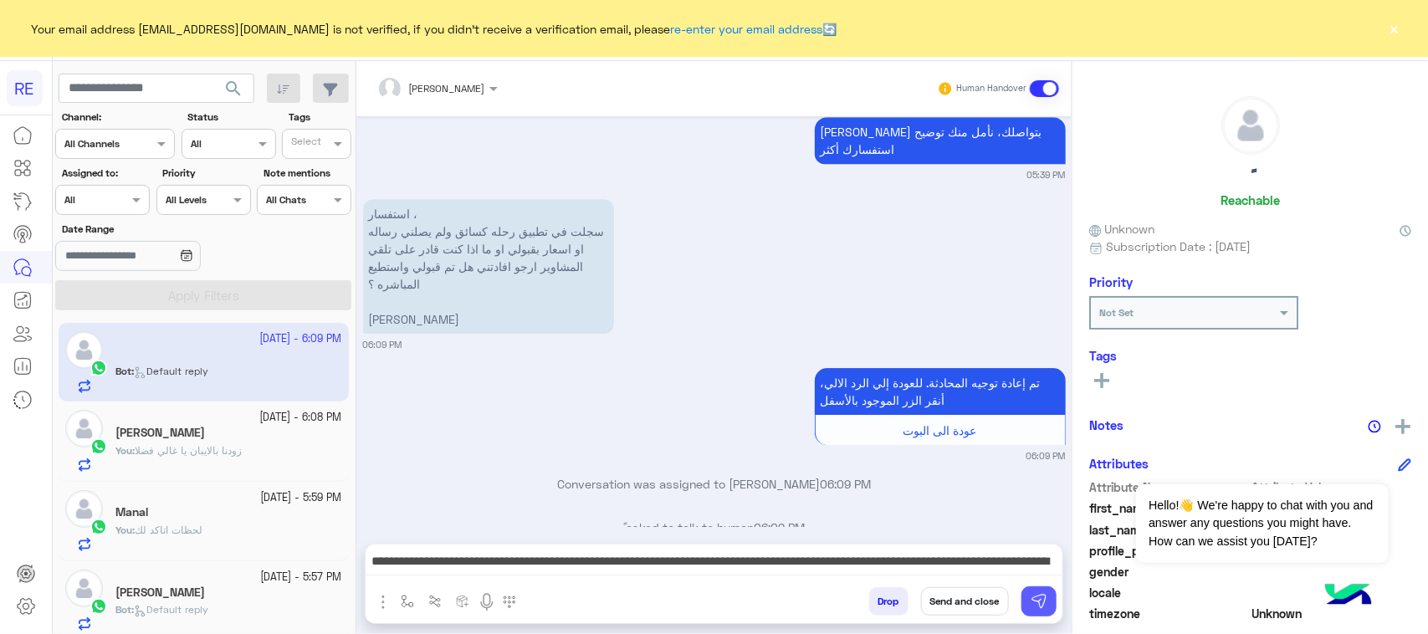
click at [1043, 594] on img at bounding box center [1039, 601] width 17 height 17
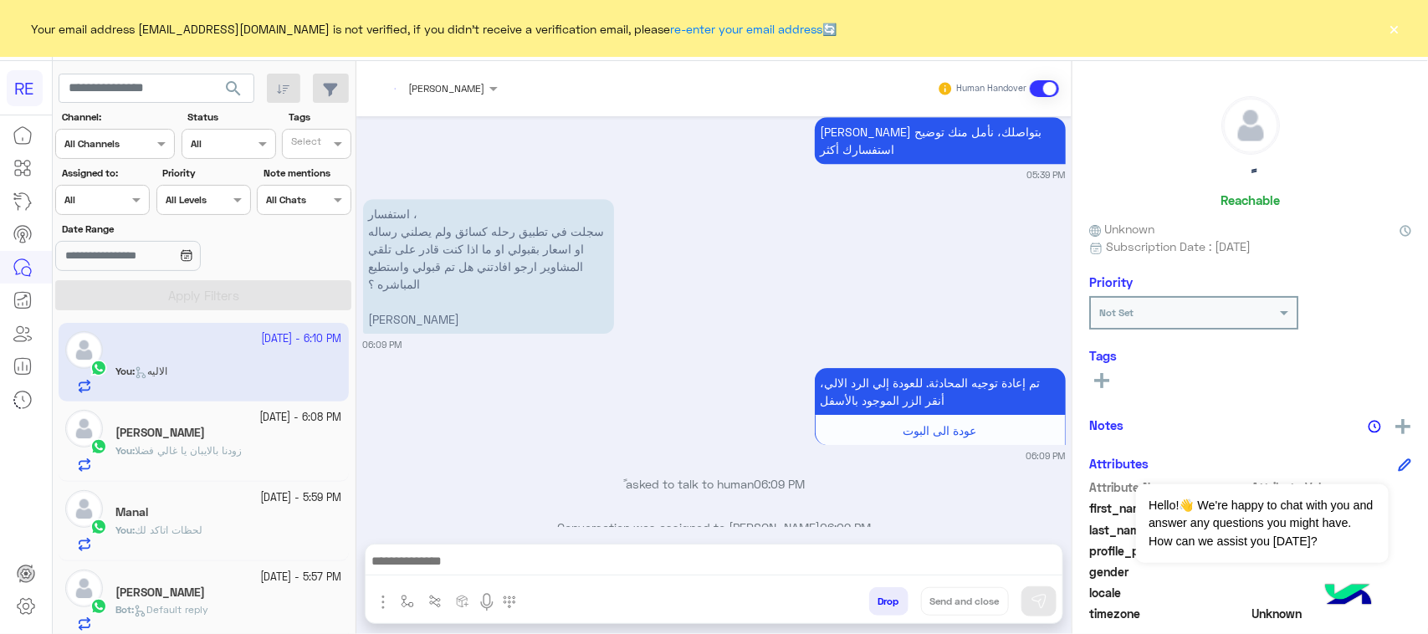
scroll to position [2981, 0]
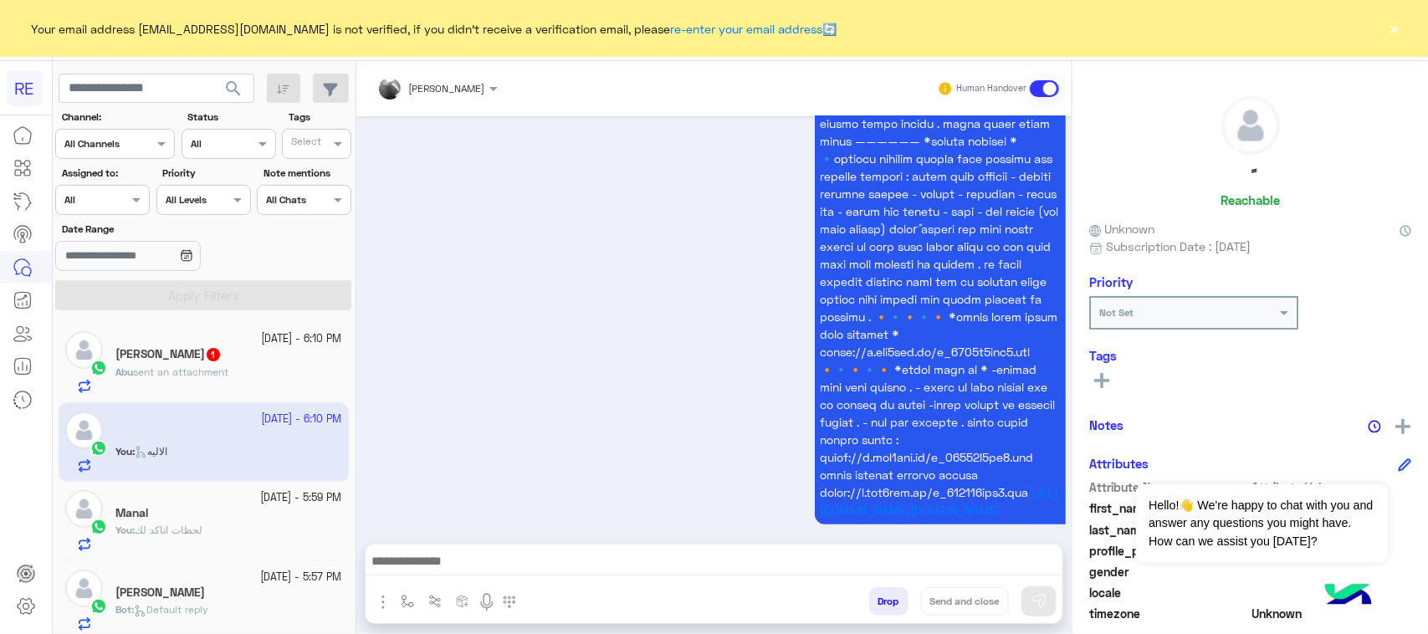
click at [227, 374] on span "sent an attachment" at bounding box center [180, 372] width 95 height 13
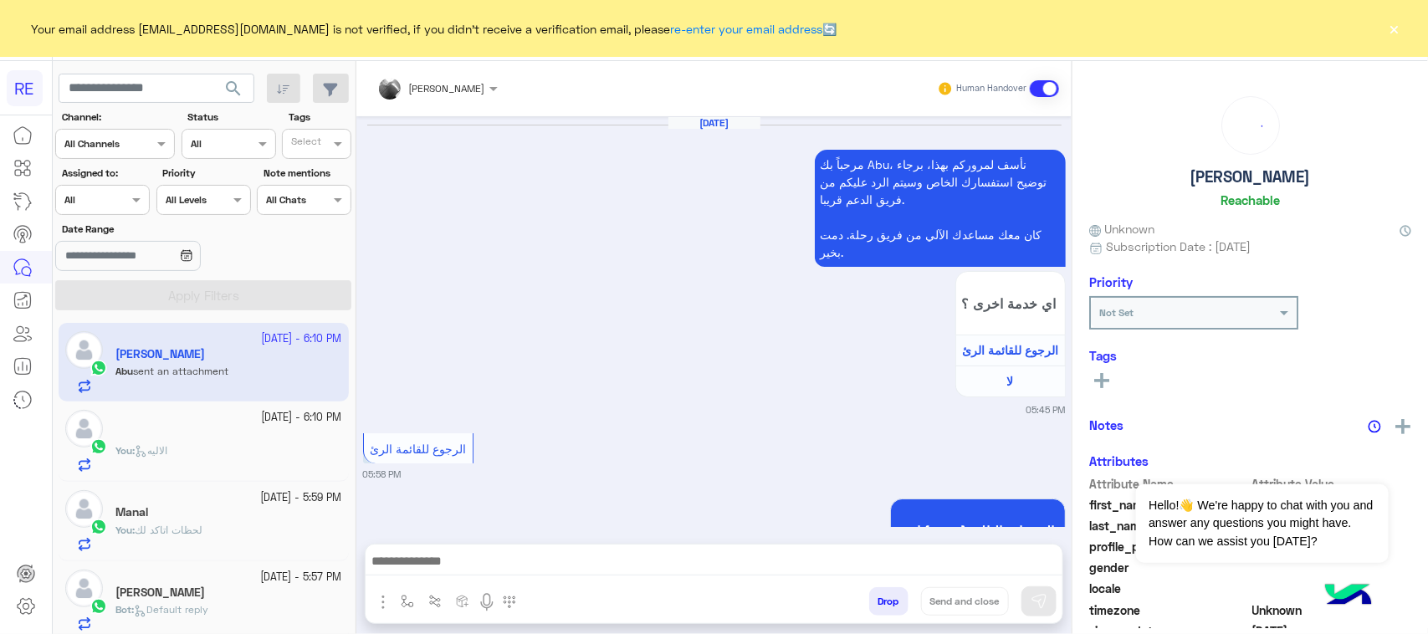
scroll to position [1667, 0]
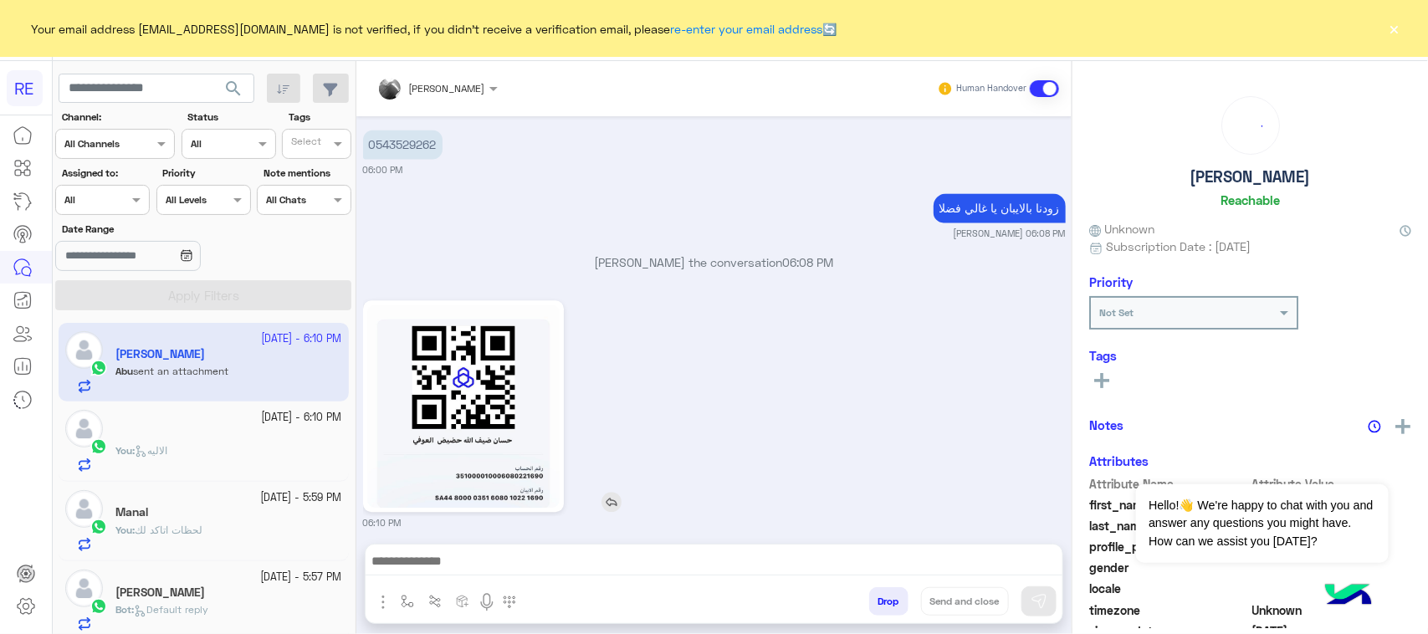
click at [449, 376] on img at bounding box center [463, 406] width 193 height 203
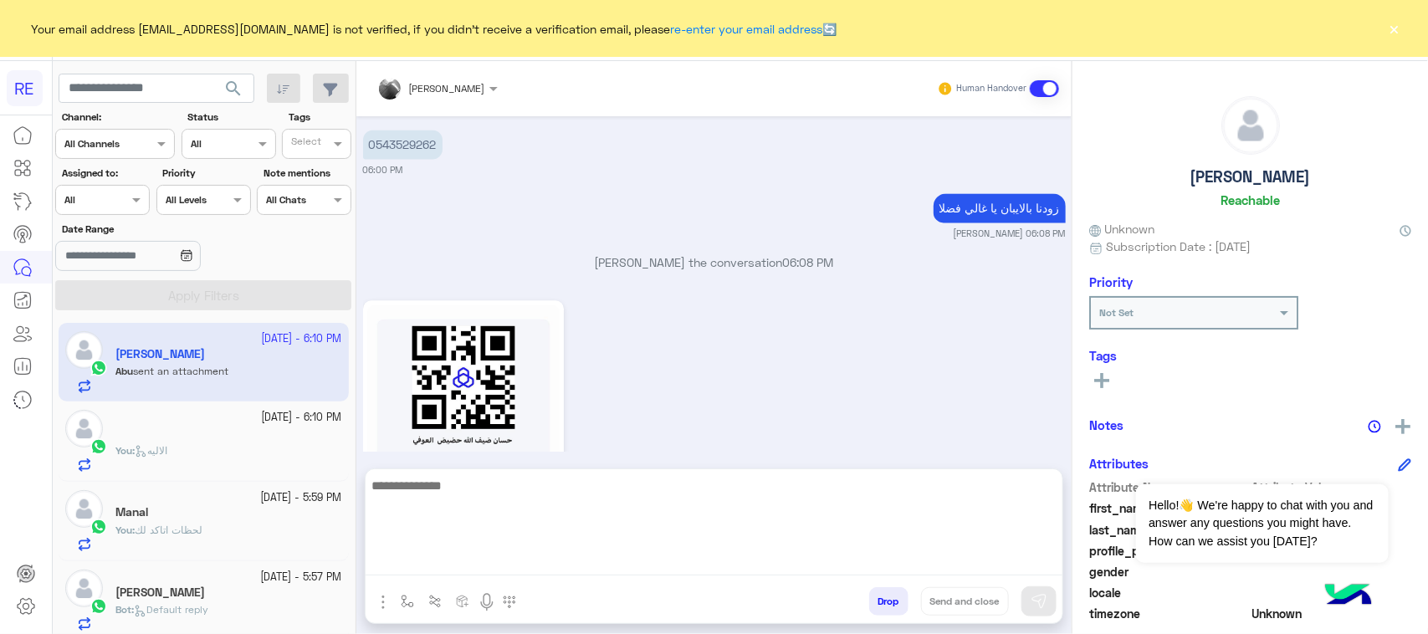
click at [550, 570] on textarea at bounding box center [714, 525] width 697 height 100
type textarea "**********"
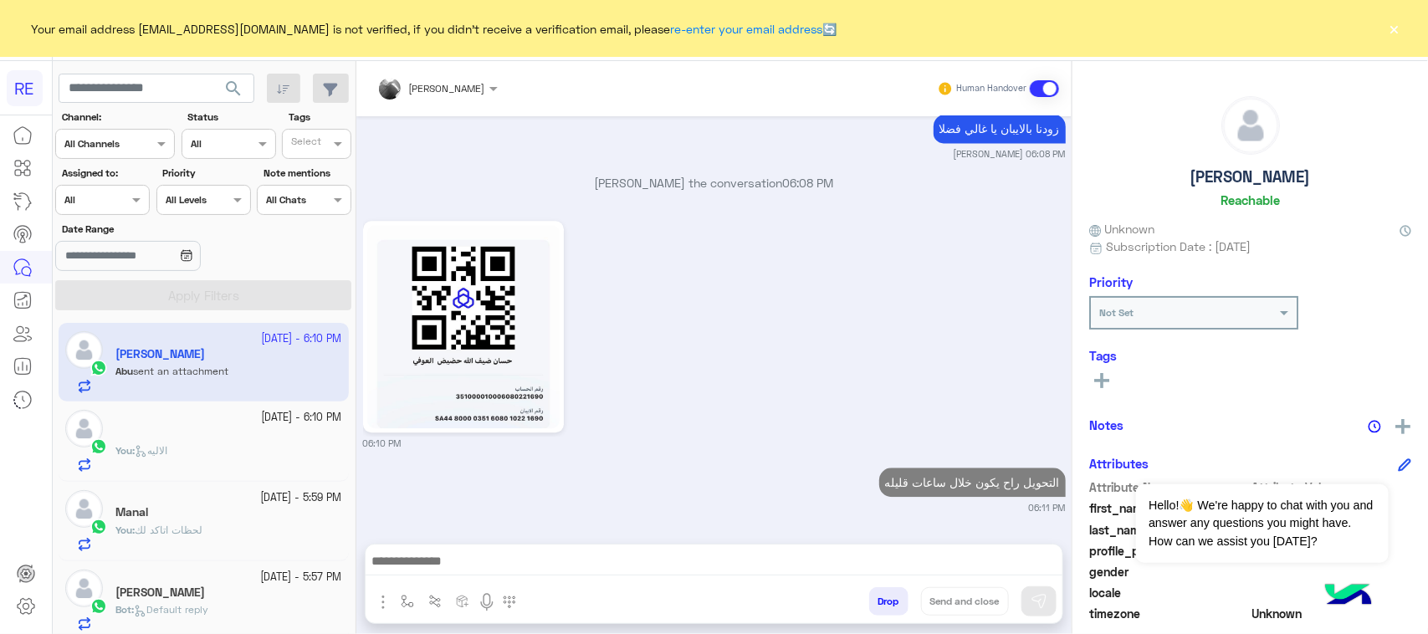
scroll to position [1732, 0]
click at [975, 412] on div "[DATE] مرحباً بك Abu، نأسف لمروركم بهذا، برجاء توضيح استفسارك الخاص وسيتم الرد …" at bounding box center [713, 321] width 715 height 411
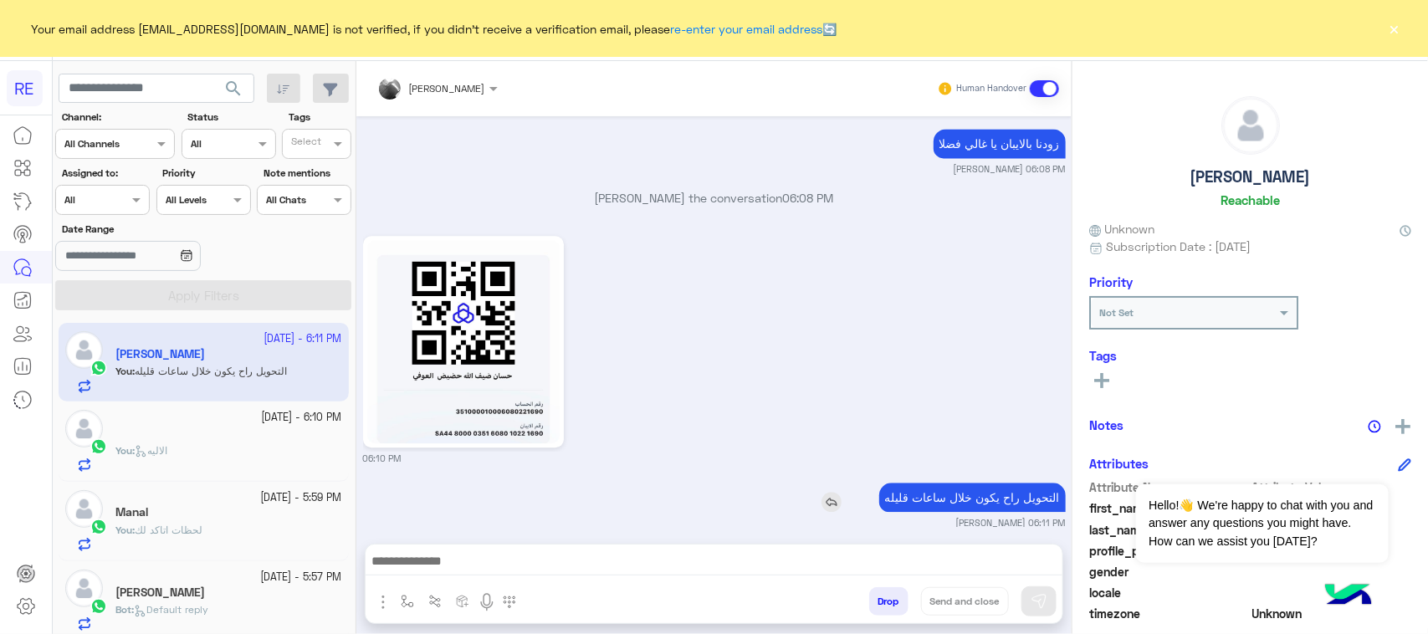
click at [975, 412] on div "06:10 PM" at bounding box center [714, 348] width 703 height 233
click at [969, 489] on p "التحويل راح يكون خلال ساعات قليله" at bounding box center [972, 497] width 187 height 29
click at [883, 281] on div "06:10 PM" at bounding box center [714, 348] width 703 height 233
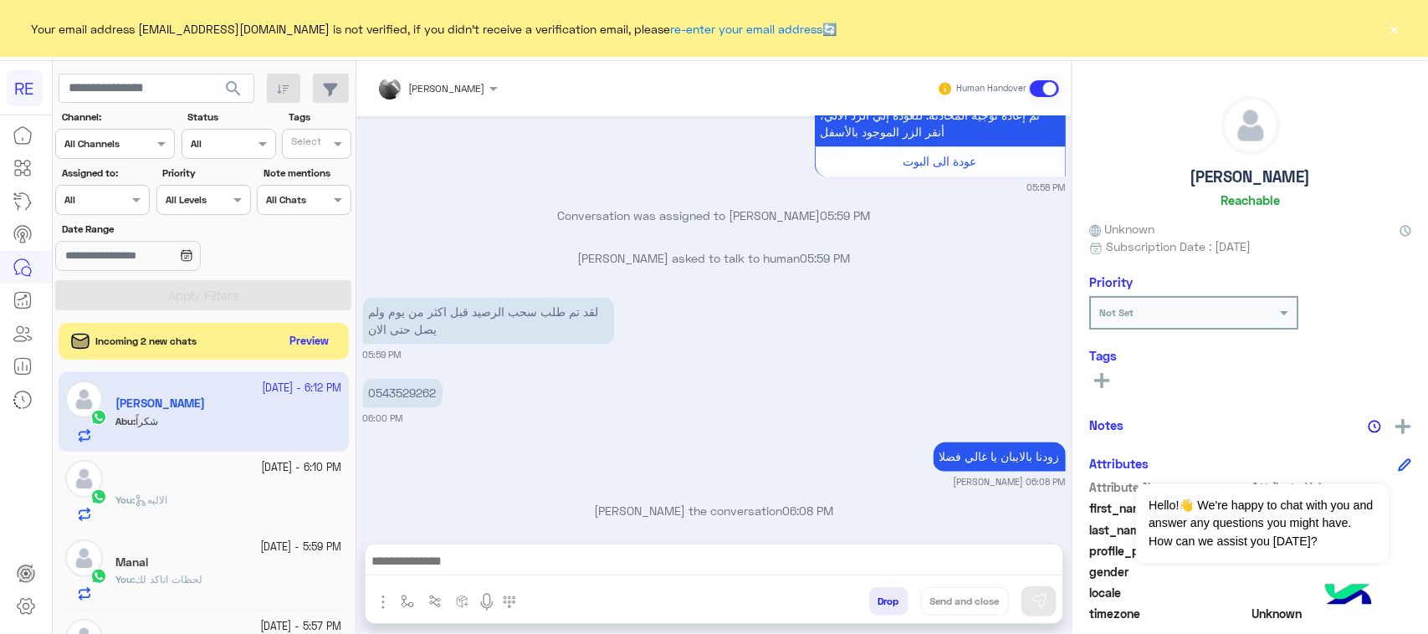
scroll to position [1796, 0]
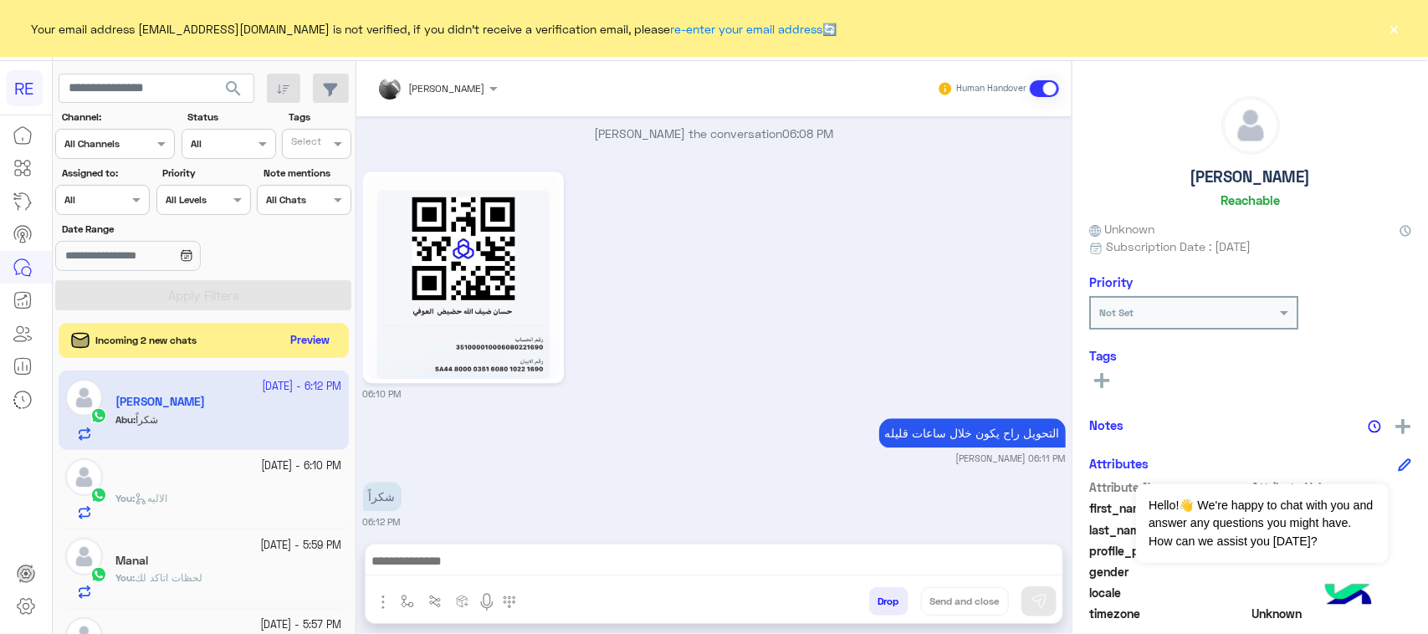
click at [308, 337] on button "Preview" at bounding box center [310, 341] width 52 height 23
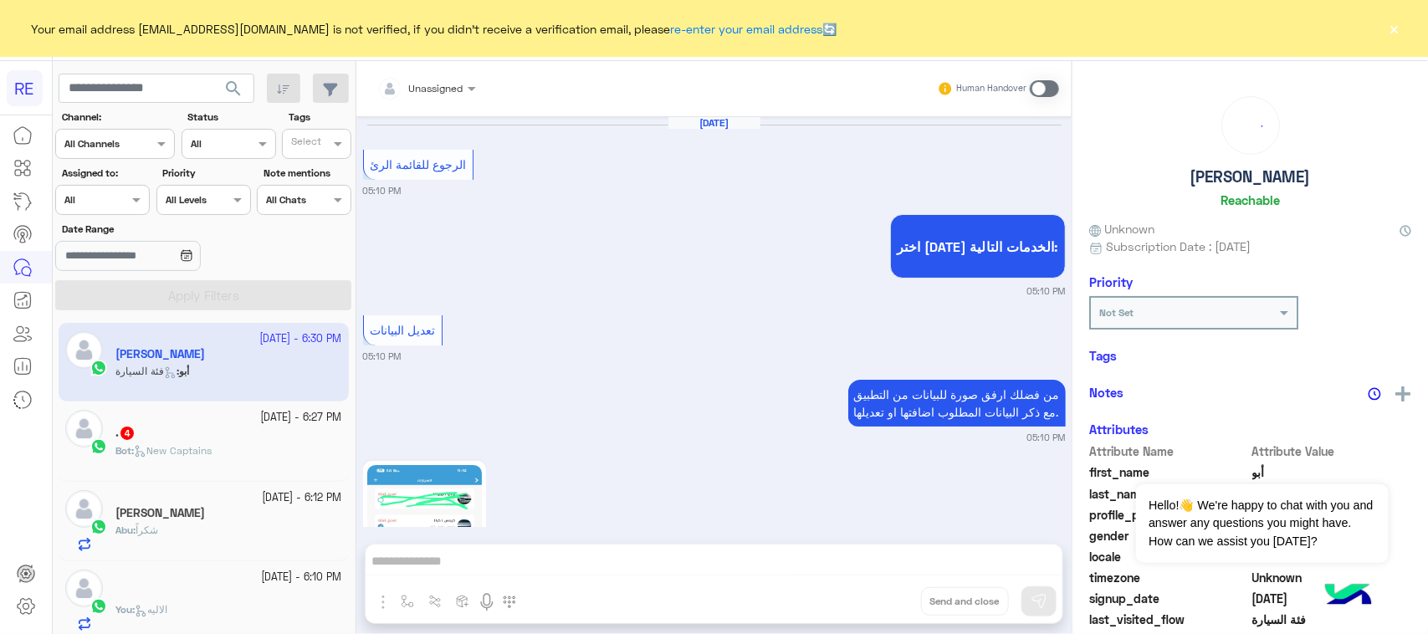
scroll to position [1882, 0]
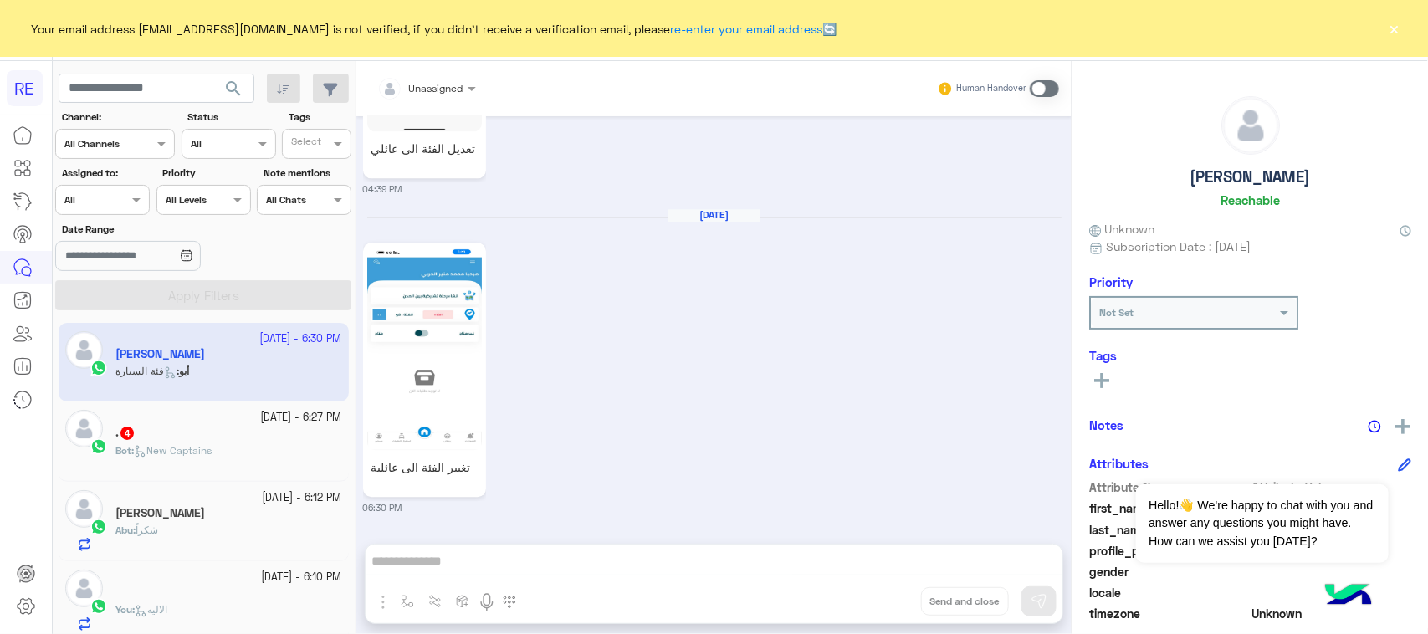
click at [249, 436] on div ". 4" at bounding box center [228, 435] width 227 height 18
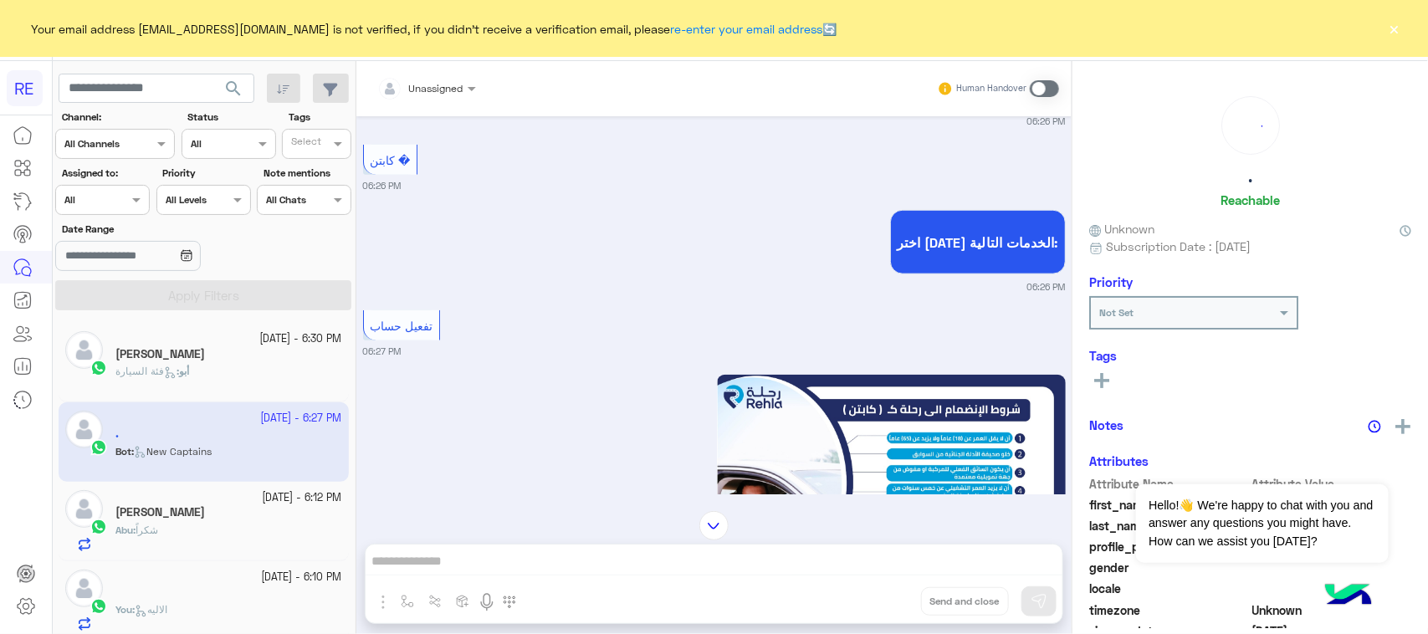
scroll to position [750, 0]
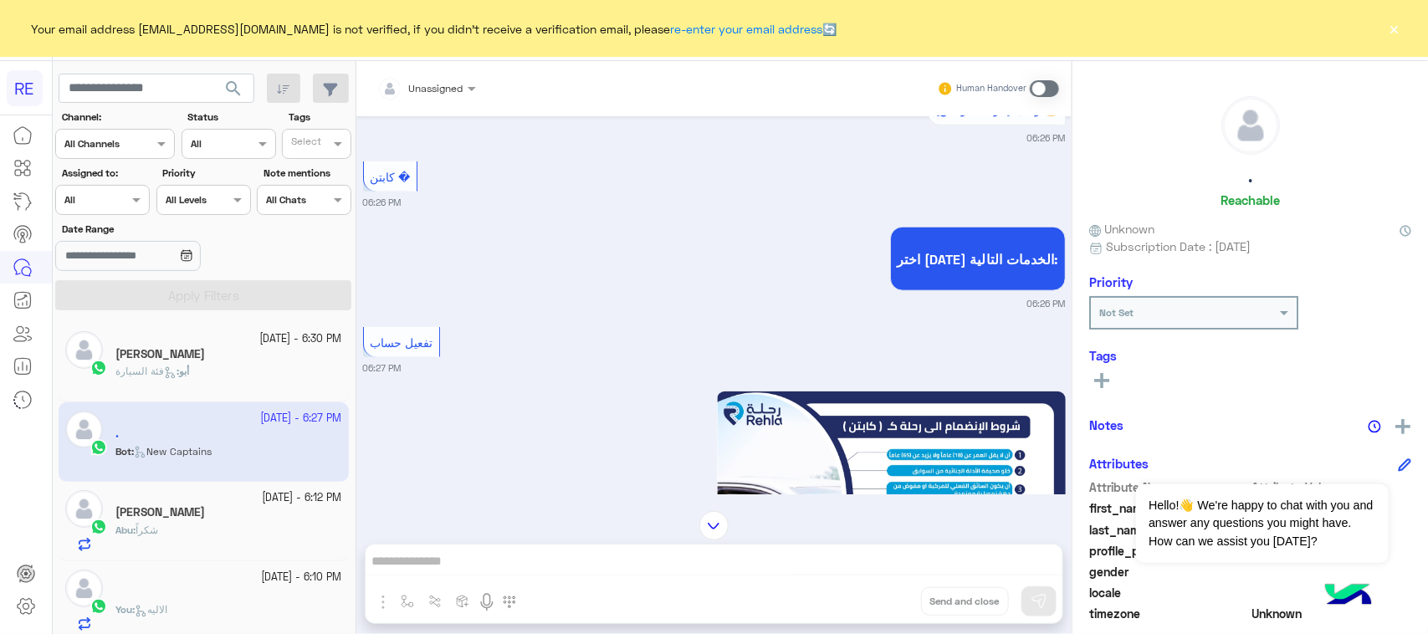
click at [512, 336] on div "[DATE] السلام عليكم 06:26 PM وعليكم السلام ،كيف اقدر اساعدك اهلًا بك في تطبيق ر…" at bounding box center [713, 305] width 715 height 378
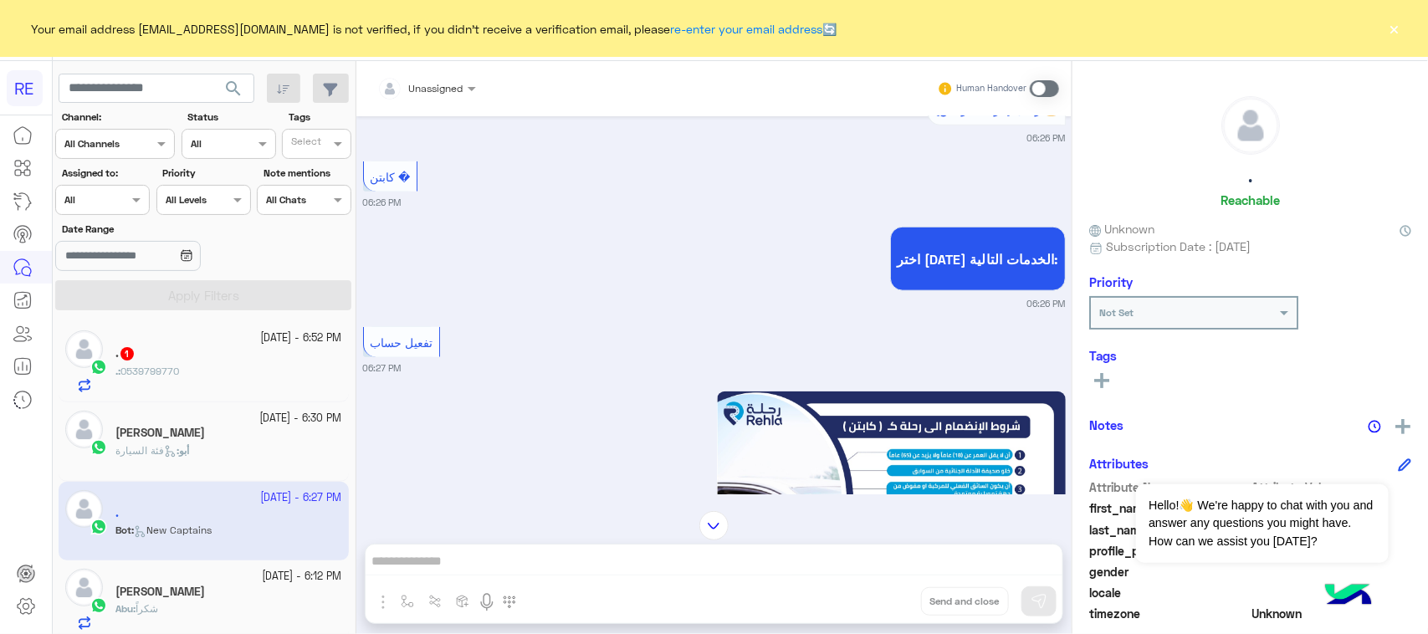
scroll to position [0, 0]
